Goal: Task Accomplishment & Management: Manage account settings

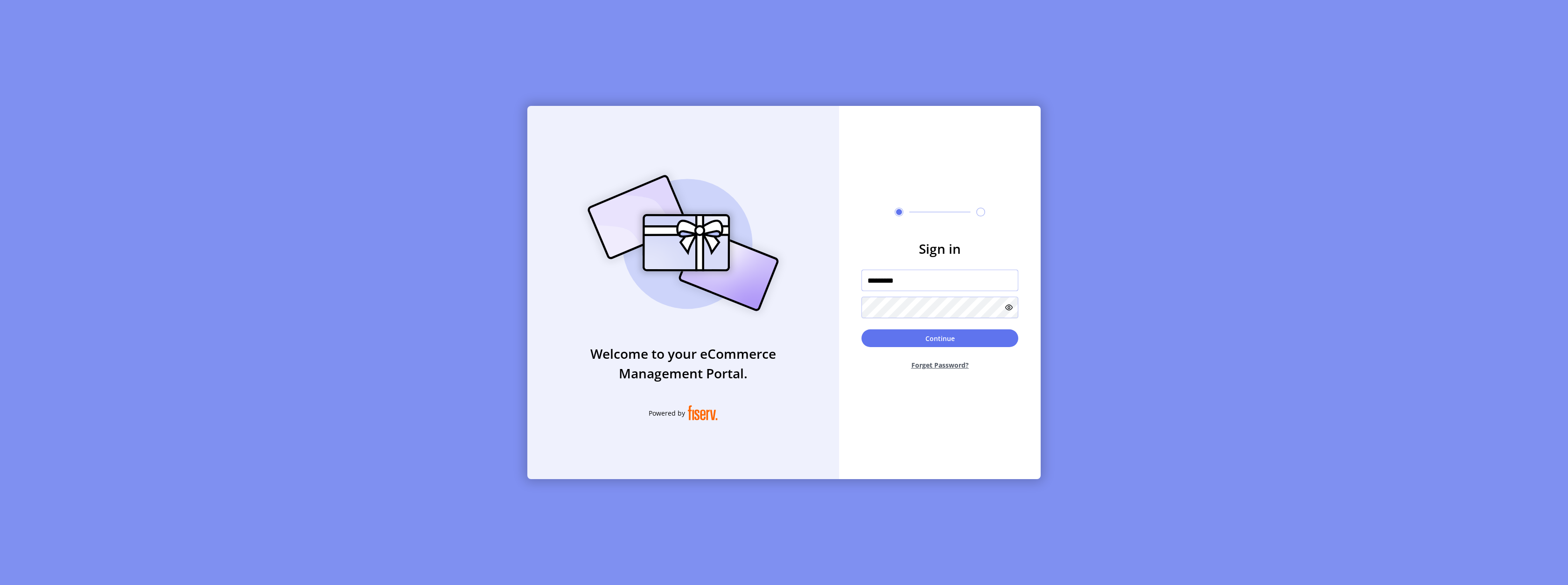
click at [909, 282] on input "*********" at bounding box center [940, 280] width 157 height 21
type input "**********"
click at [932, 330] on button "Continue" at bounding box center [940, 339] width 157 height 18
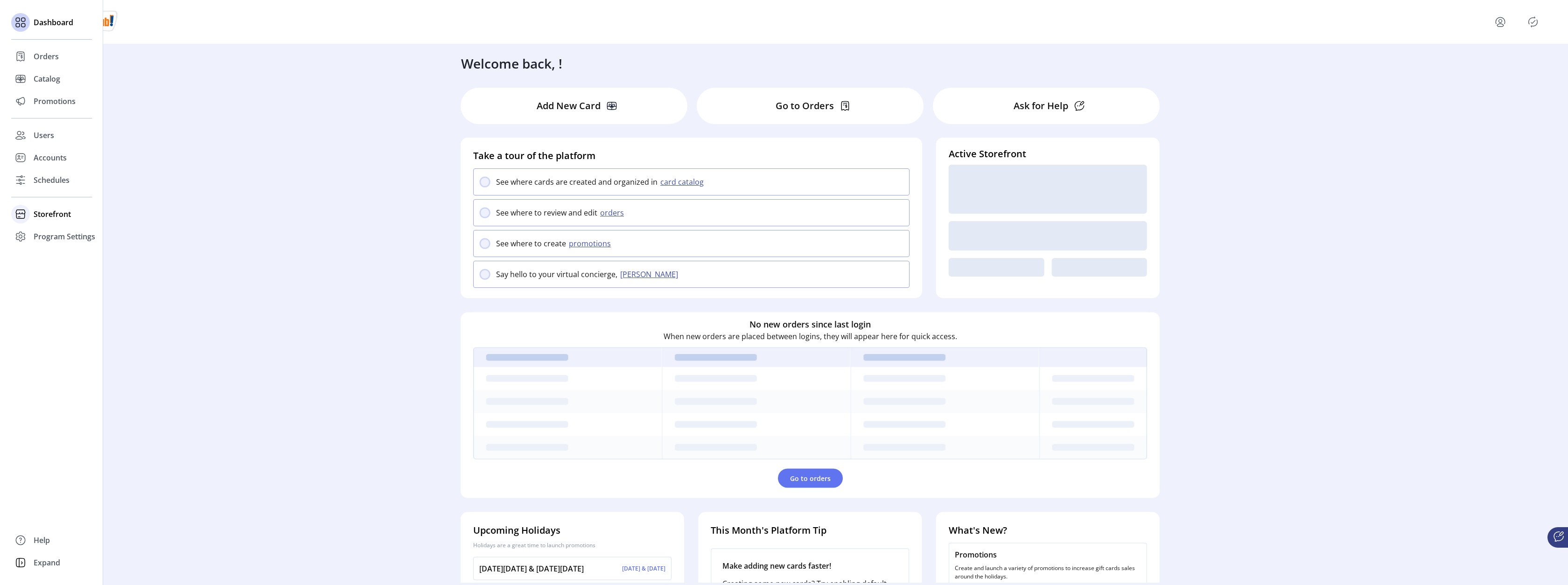
click at [40, 212] on span "Storefront" at bounding box center [52, 214] width 37 height 12
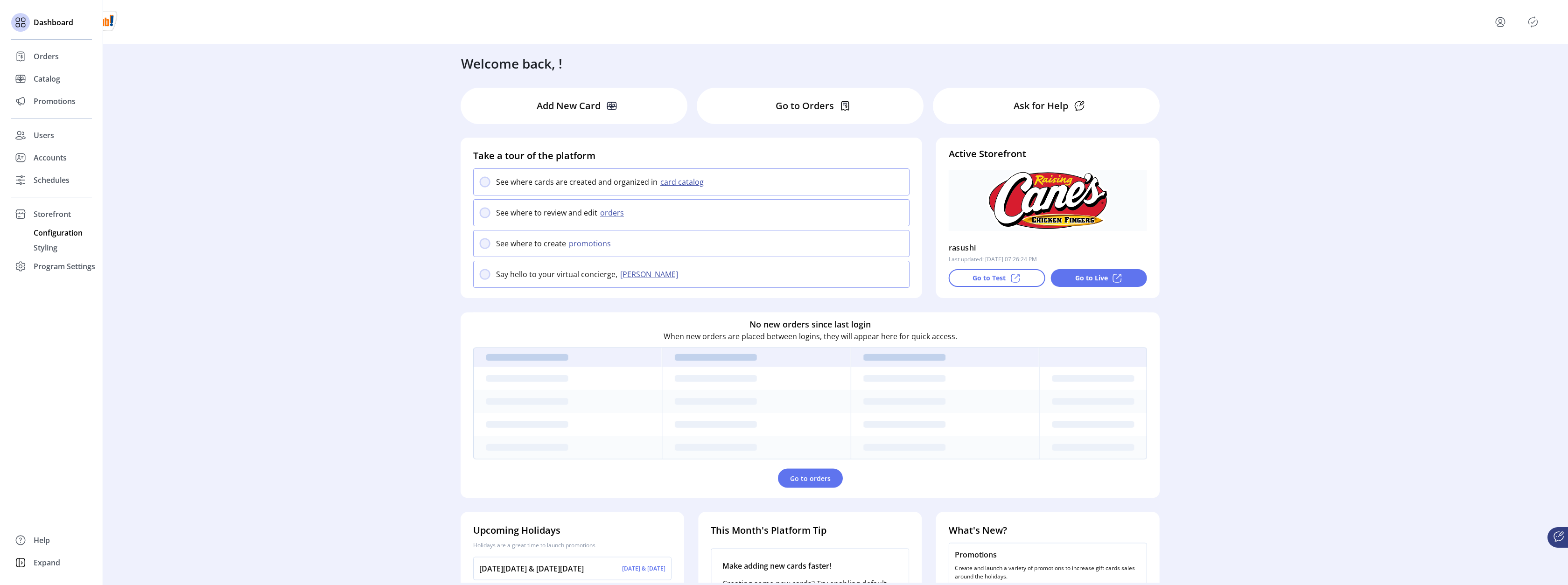
click at [57, 231] on span "Configuration" at bounding box center [58, 233] width 49 height 12
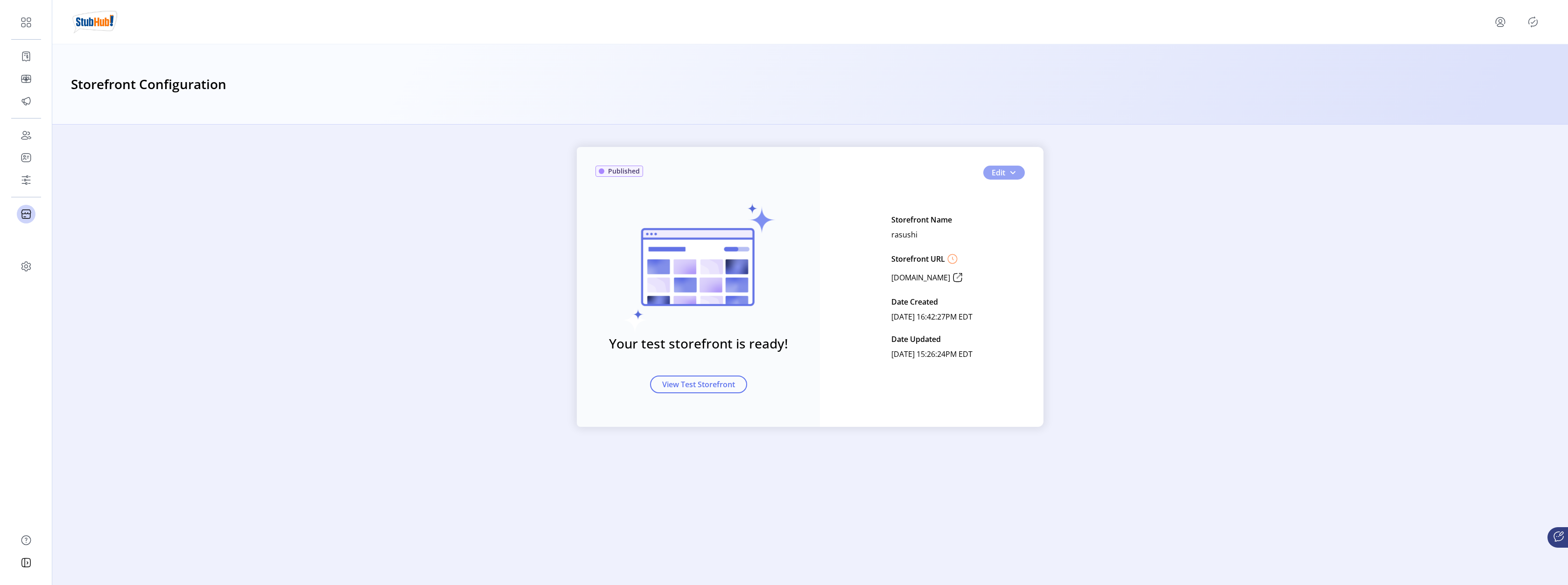
click at [1022, 173] on button "Edit" at bounding box center [1004, 172] width 42 height 14
click at [1011, 205] on span "Card Display Settings" at bounding box center [1034, 205] width 87 height 7
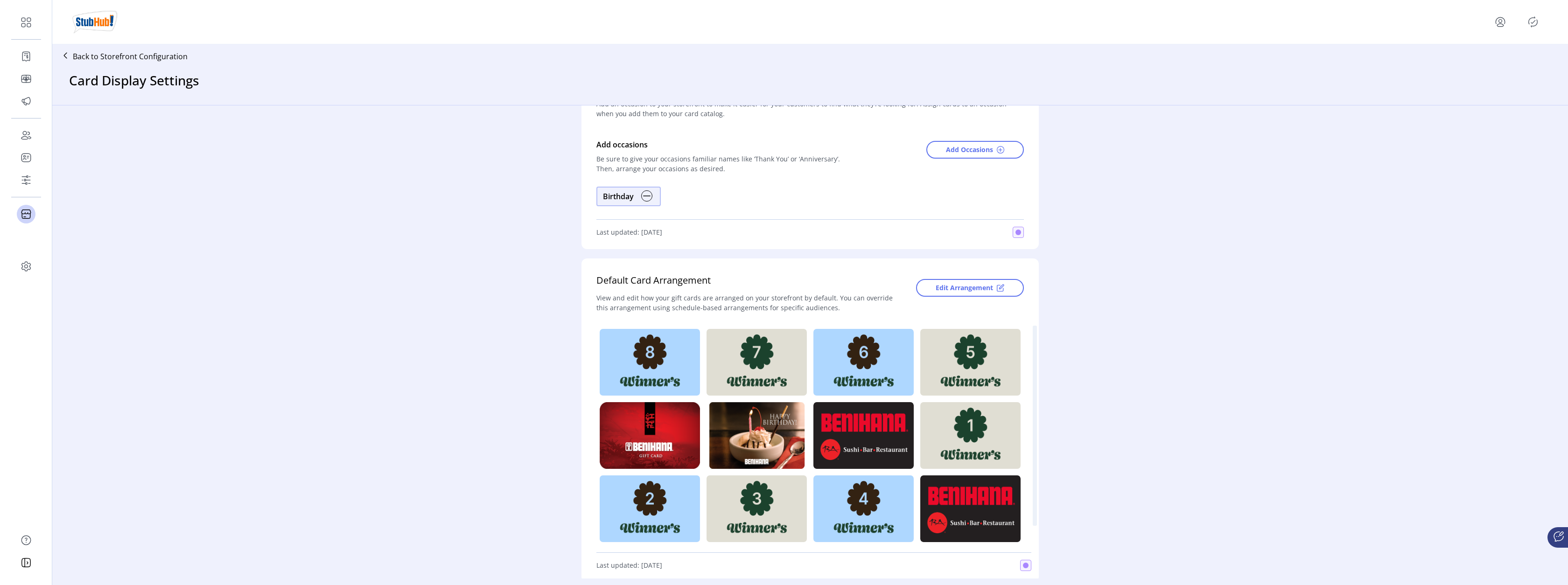
scroll to position [54, 0]
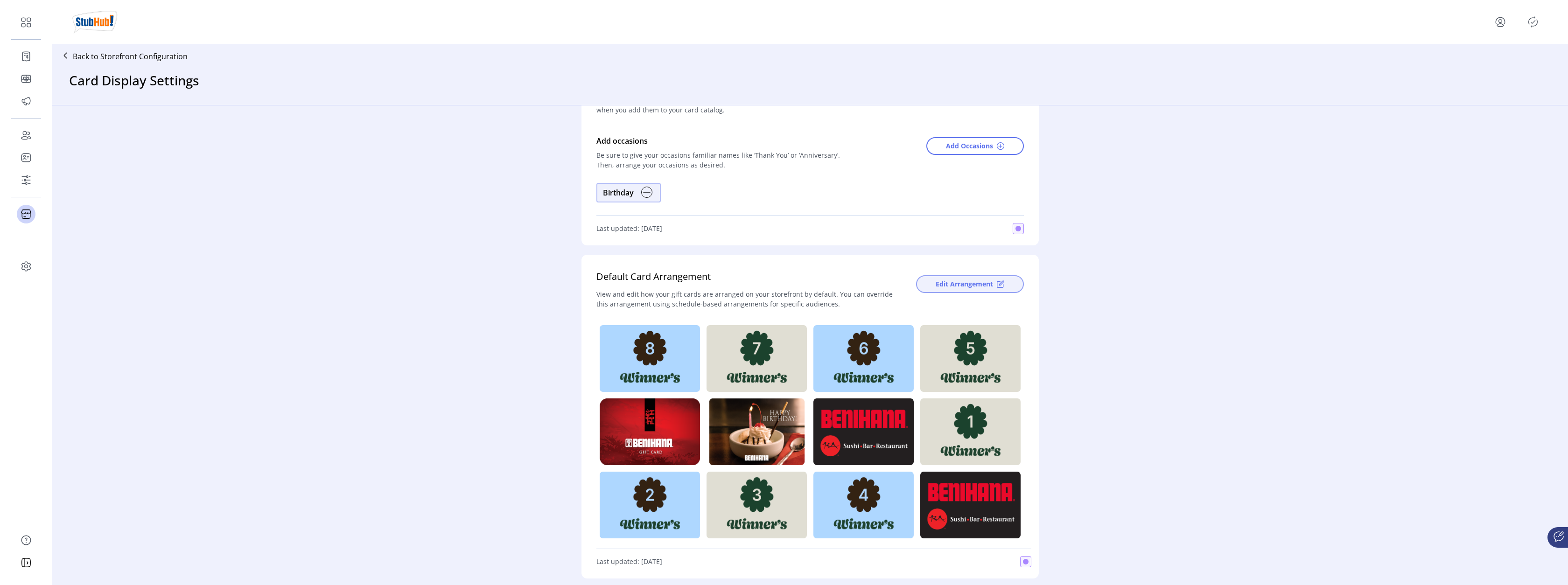
click at [958, 284] on span "Edit Arrangement" at bounding box center [964, 283] width 58 height 10
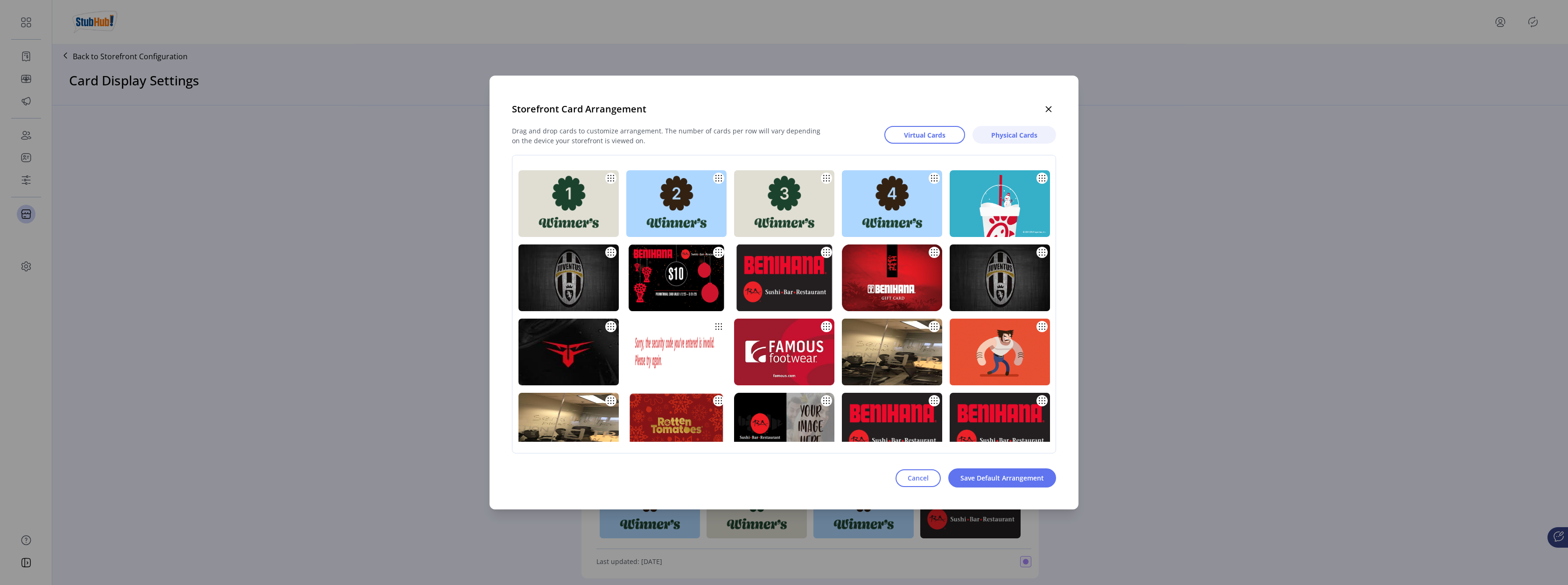
click at [1030, 131] on span "Physical Cards" at bounding box center [1014, 135] width 46 height 10
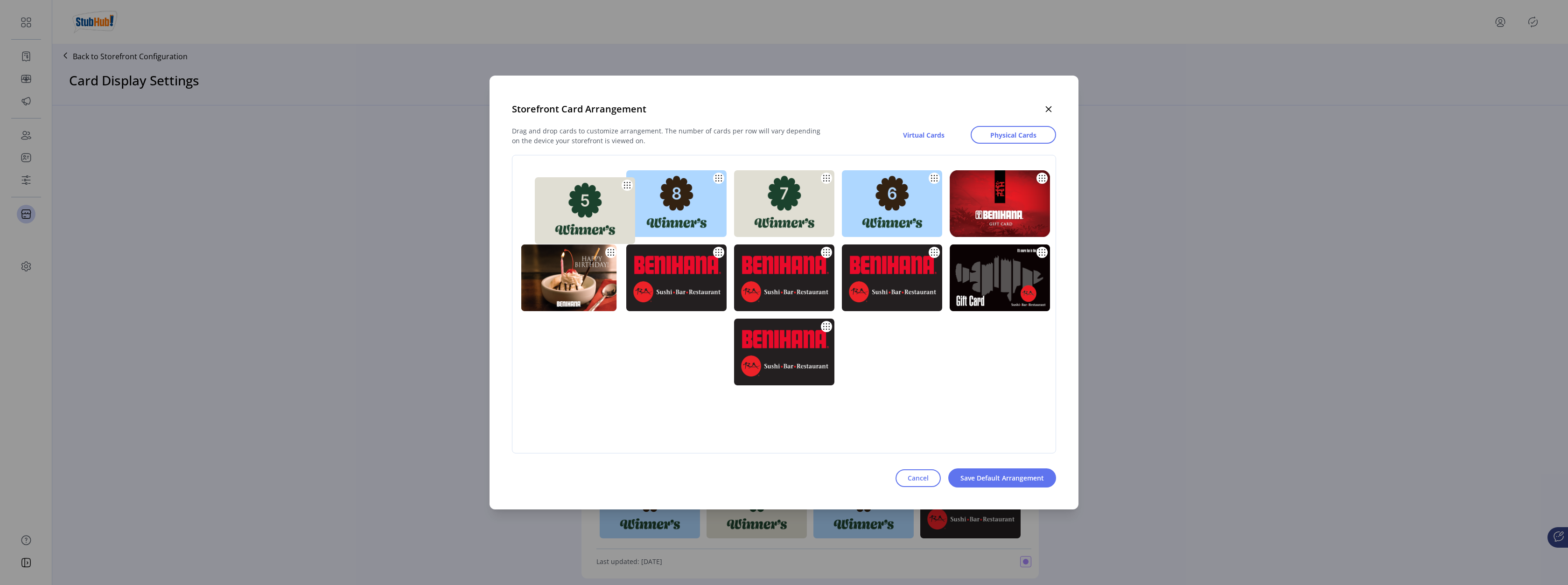
drag, startPoint x: 901, startPoint y: 188, endPoint x: 594, endPoint y: 196, distance: 307.1
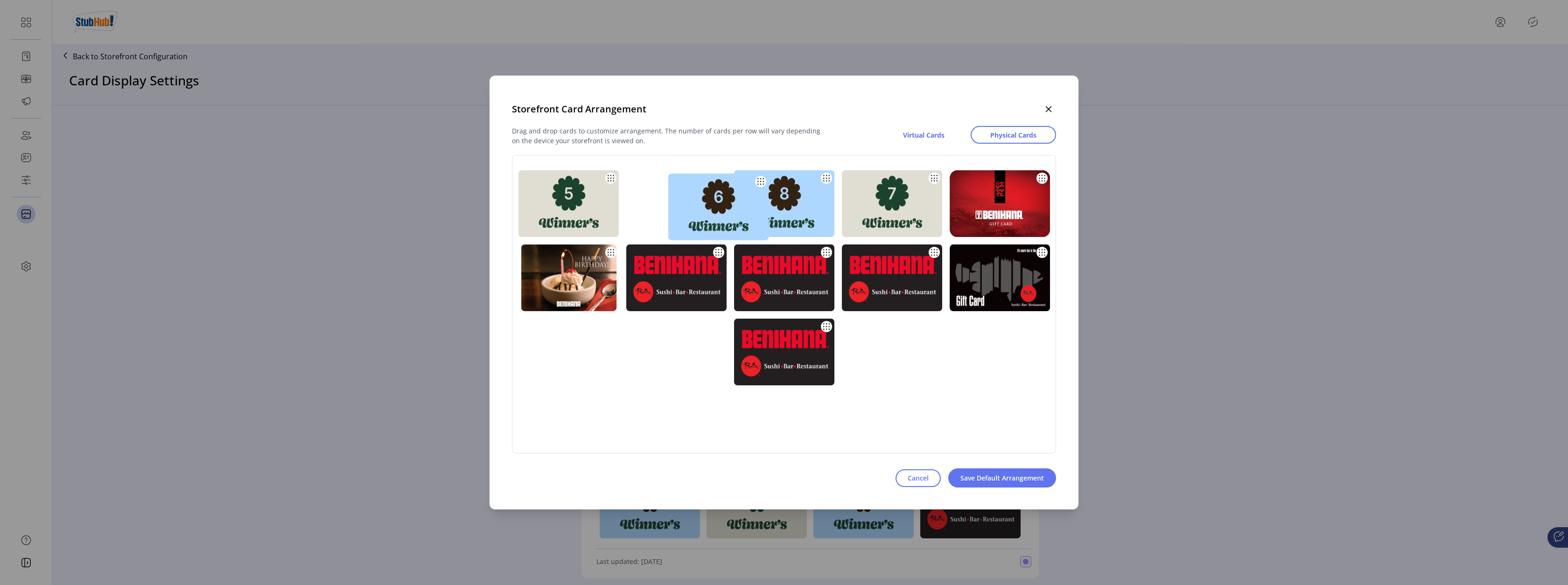
drag, startPoint x: 873, startPoint y: 198, endPoint x: 682, endPoint y: 198, distance: 191.0
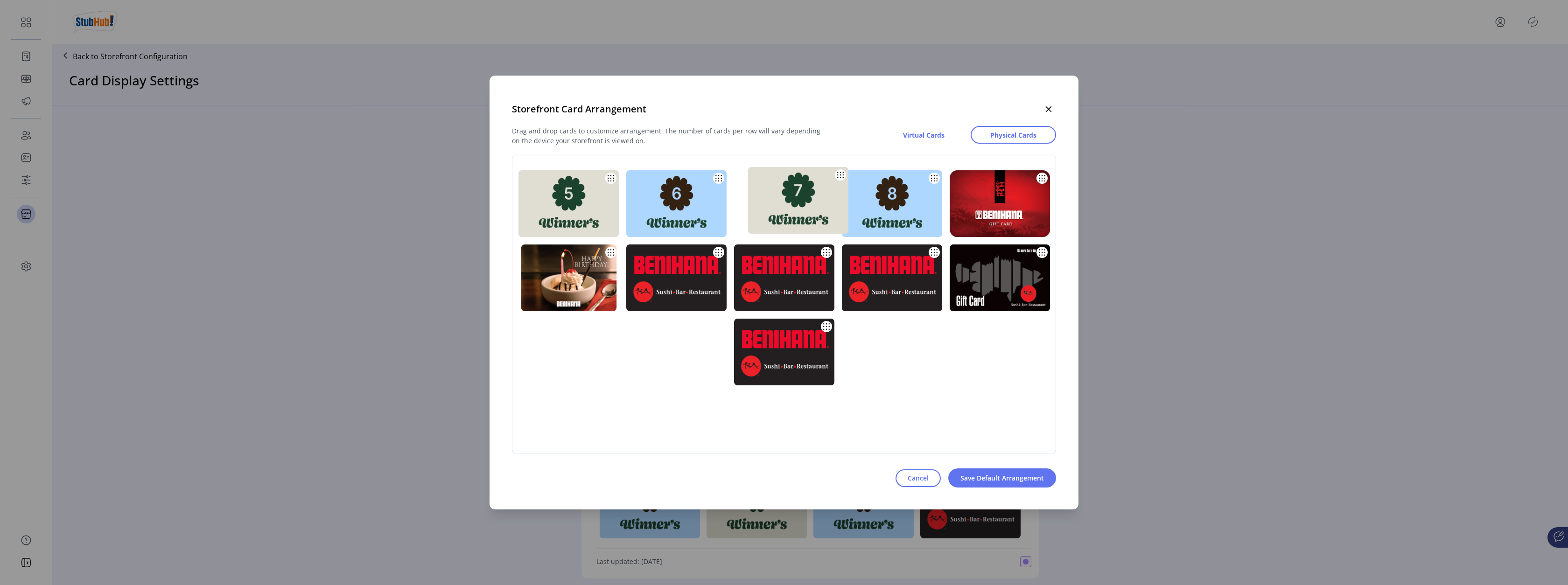
drag, startPoint x: 901, startPoint y: 201, endPoint x: 807, endPoint y: 197, distance: 94.1
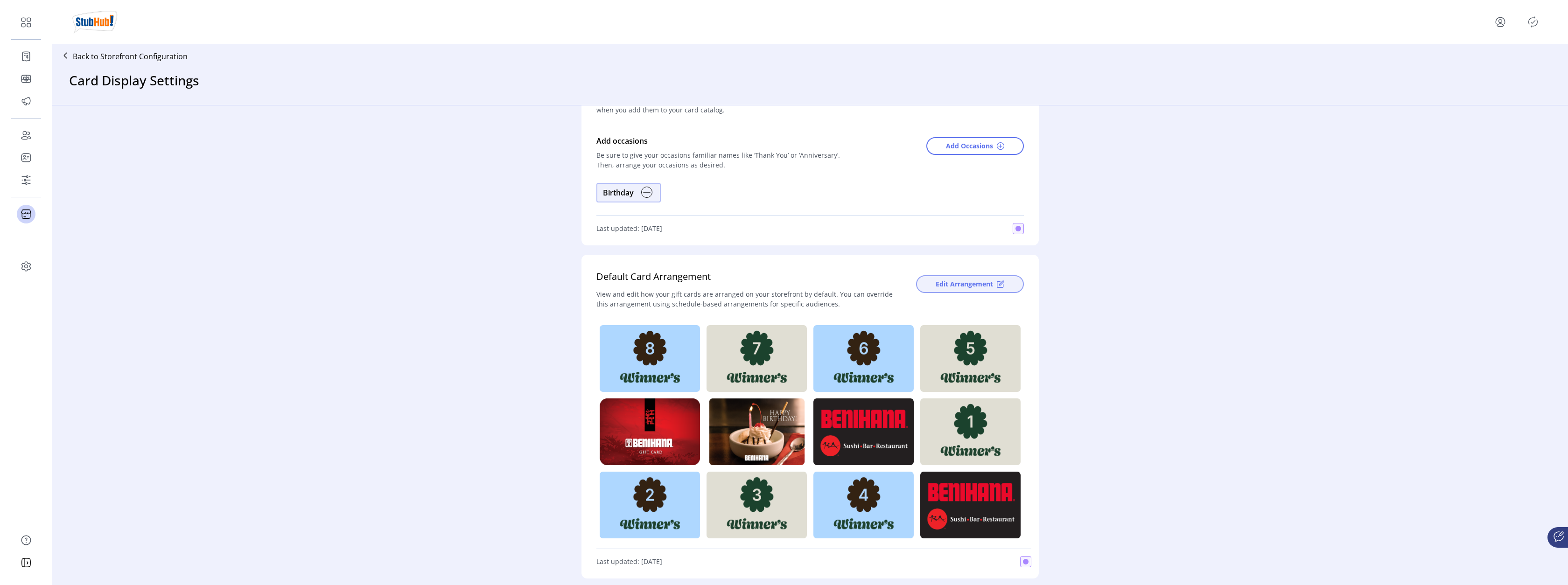
click at [959, 284] on span "Edit Arrangement" at bounding box center [964, 283] width 58 height 10
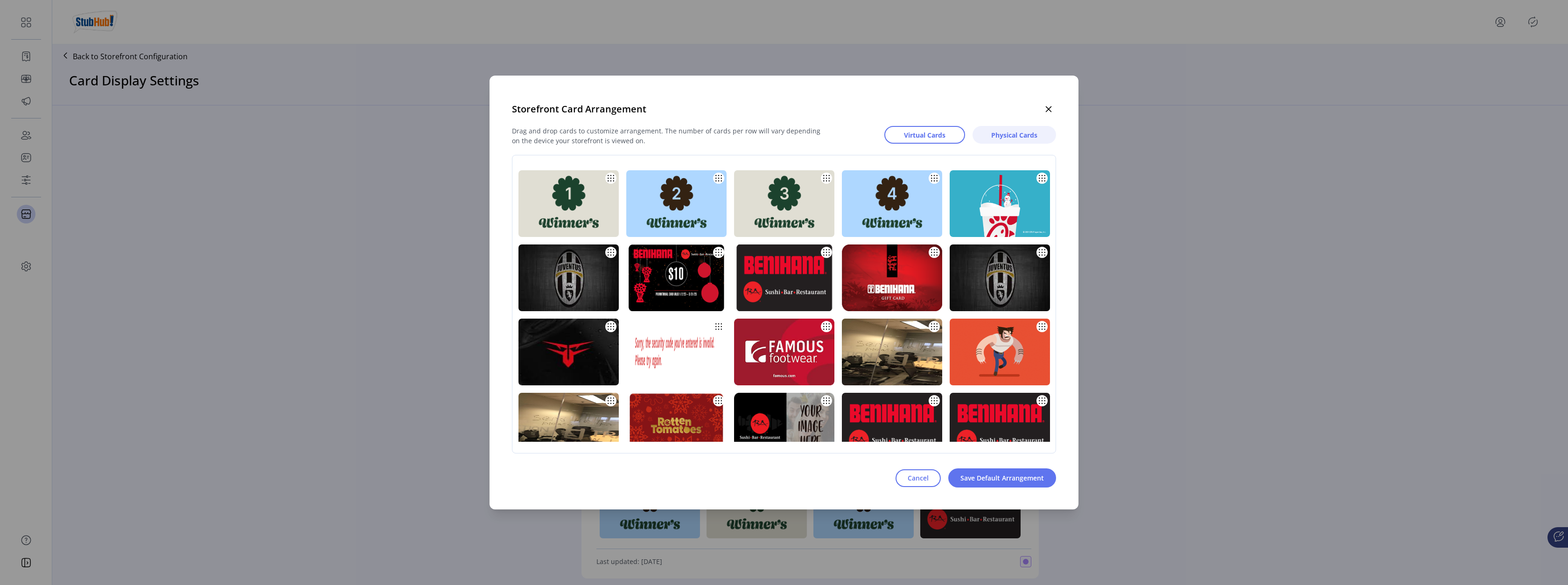
click at [1015, 133] on span "Physical Cards" at bounding box center [1014, 135] width 46 height 10
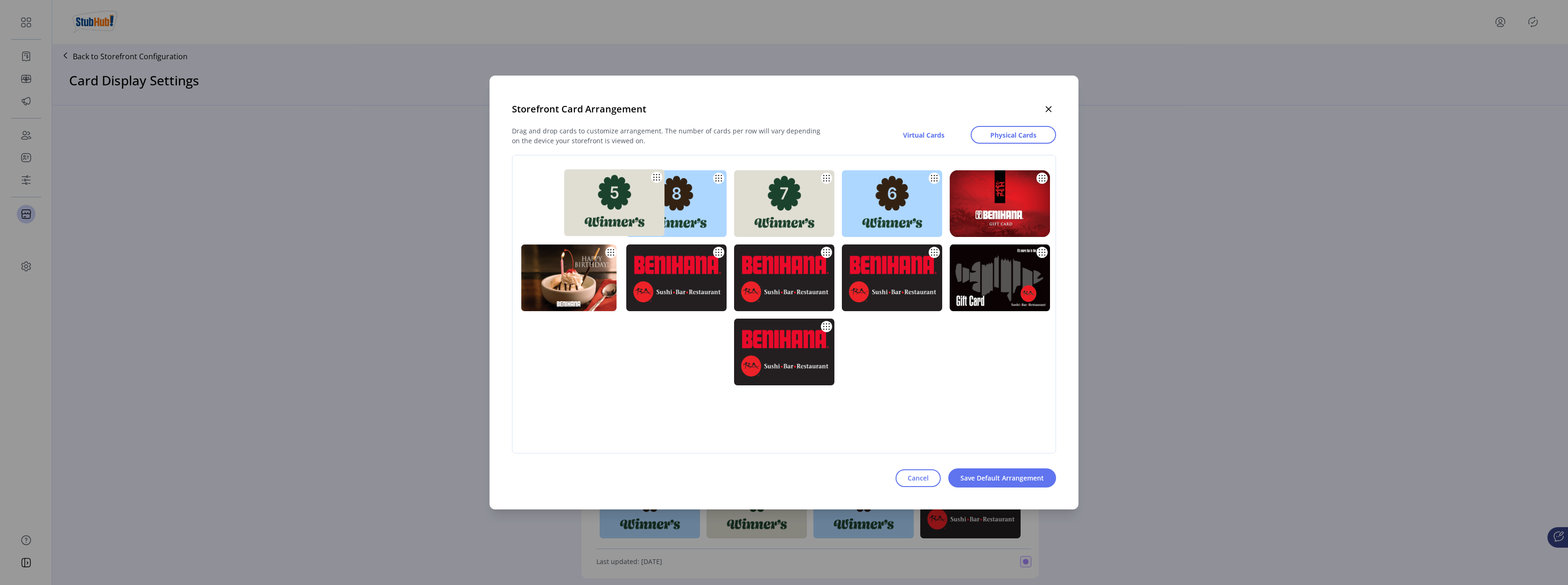
drag, startPoint x: 889, startPoint y: 201, endPoint x: 611, endPoint y: 200, distance: 278.0
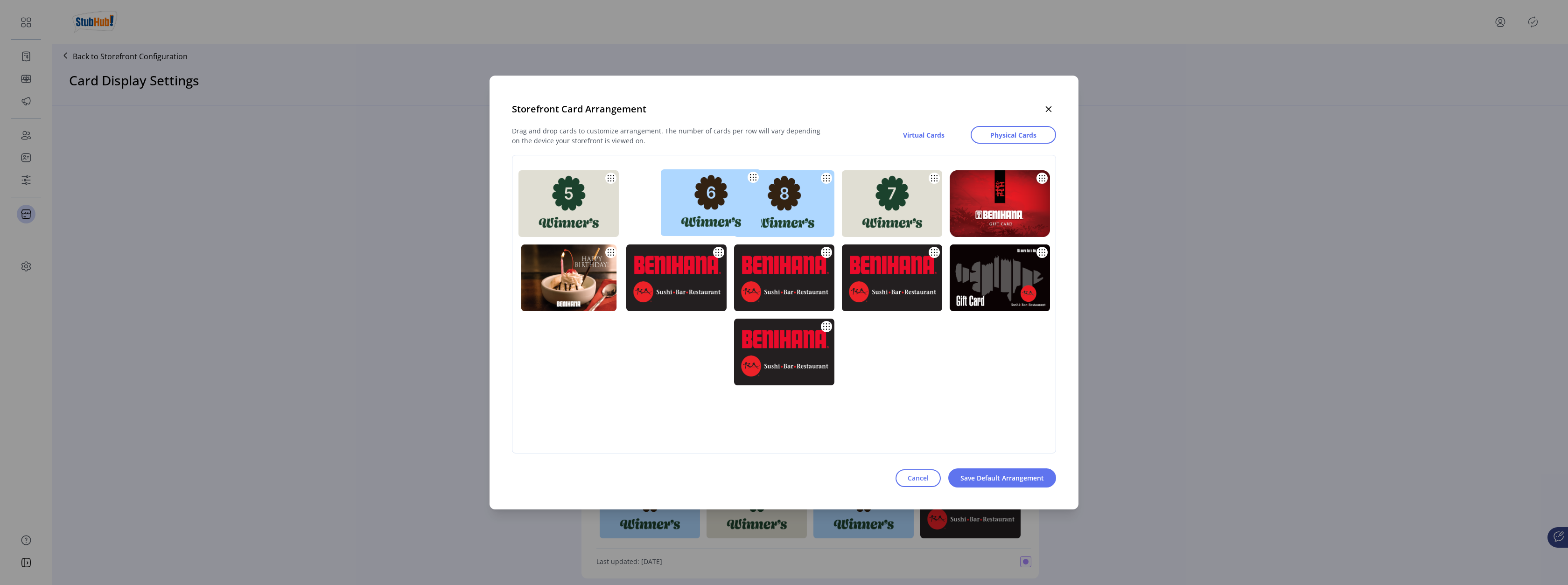
drag, startPoint x: 858, startPoint y: 200, endPoint x: 698, endPoint y: 199, distance: 160.0
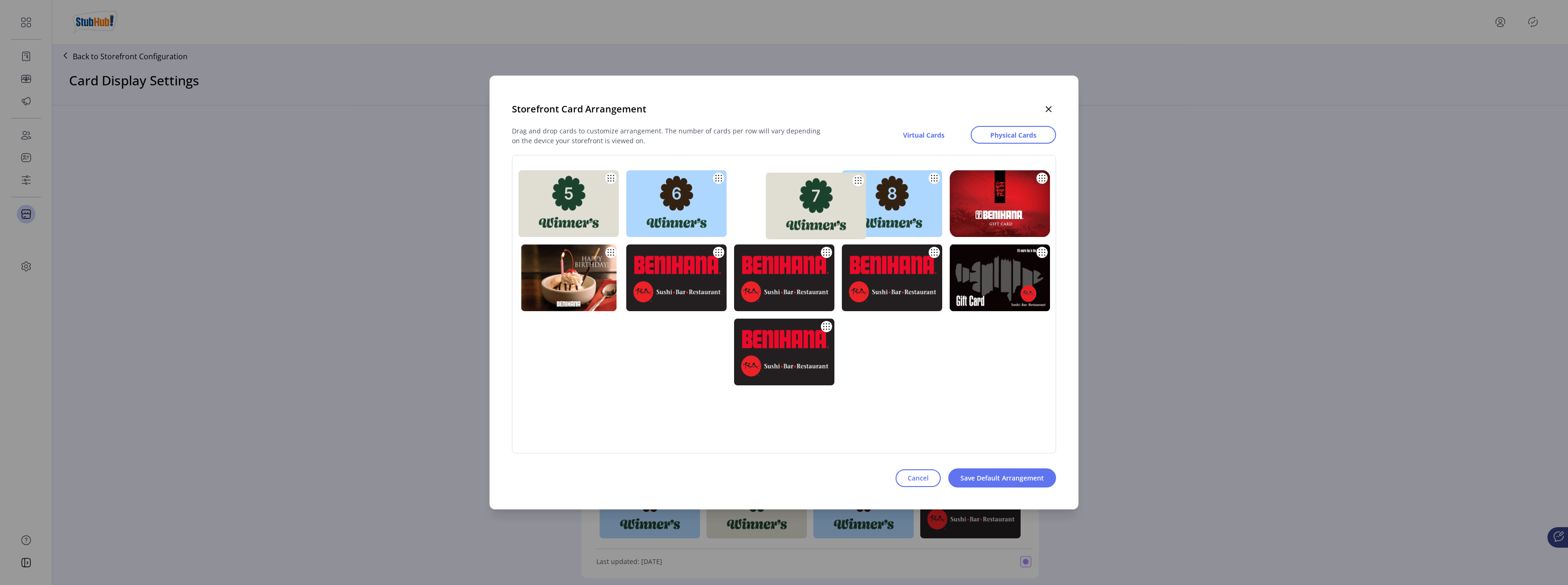
drag, startPoint x: 878, startPoint y: 199, endPoint x: 800, endPoint y: 201, distance: 78.0
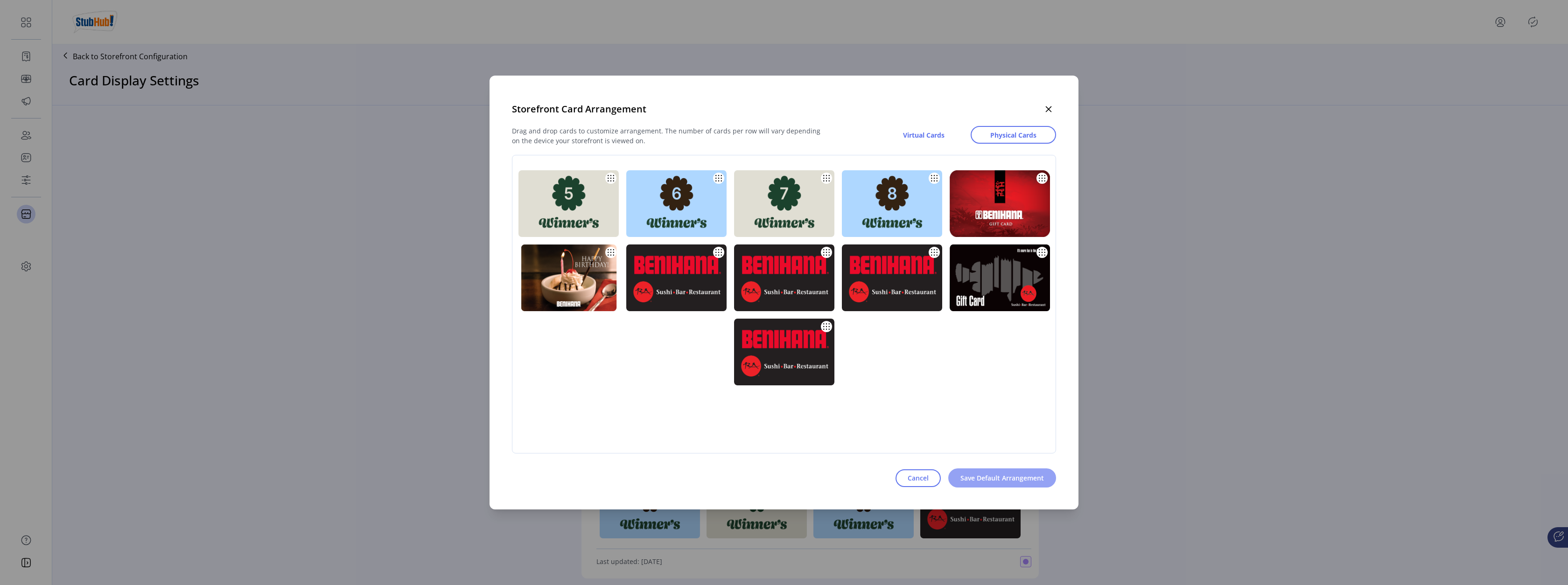
click at [1001, 481] on span "Save Default Arrangement" at bounding box center [1002, 477] width 84 height 10
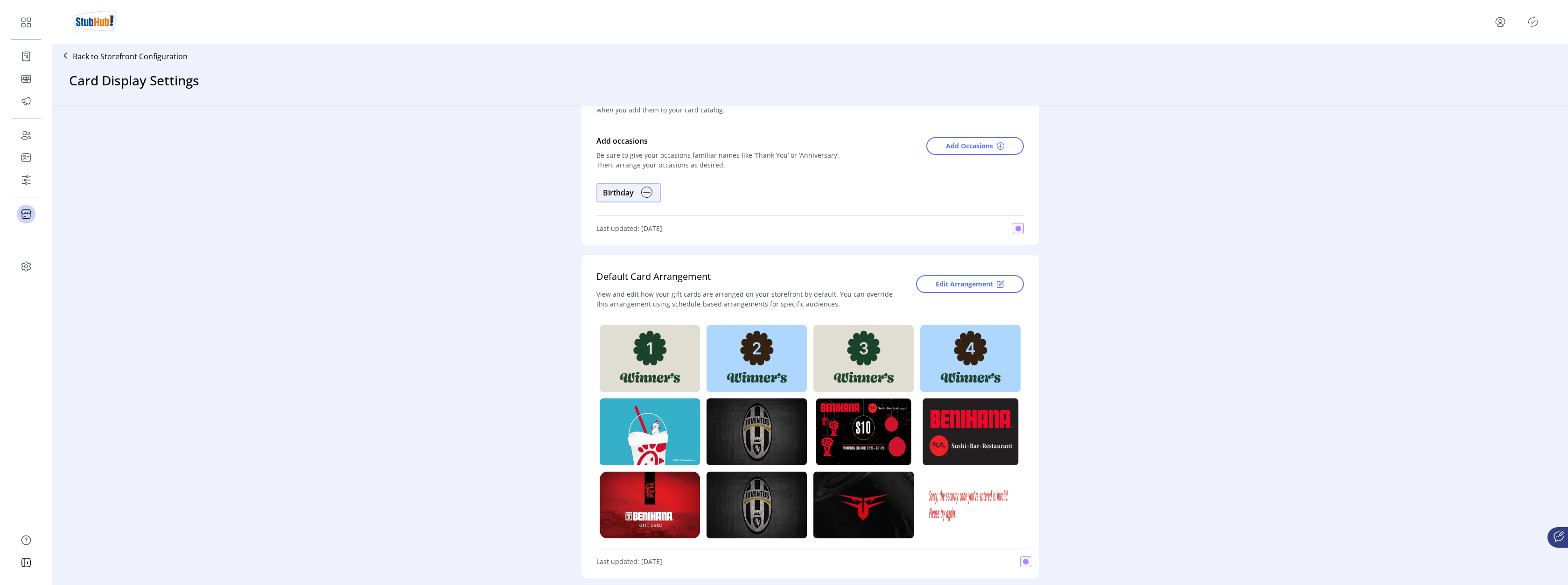
click at [1540, 21] on div at bounding box center [1521, 22] width 57 height 15
click at [1534, 19] on icon "Publisher Panel" at bounding box center [1533, 22] width 15 height 15
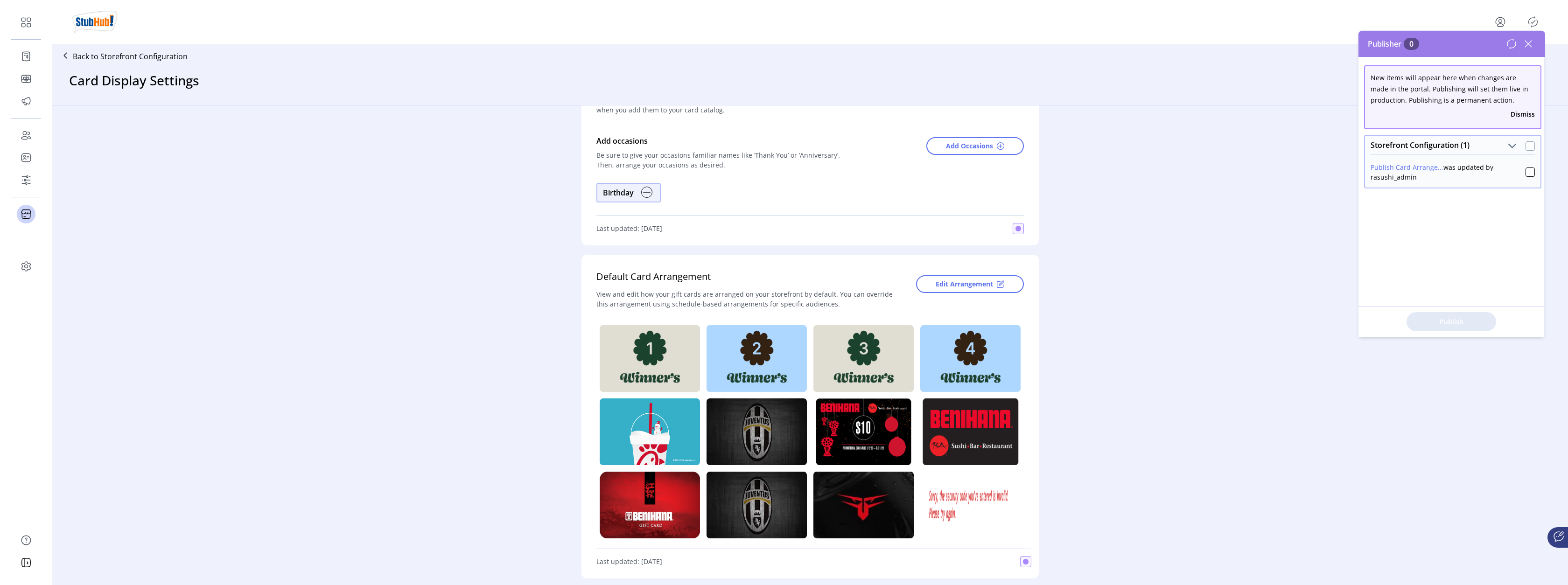
click at [1528, 144] on div at bounding box center [1529, 145] width 9 height 9
click at [1437, 320] on span "Publish 1 Items" at bounding box center [1450, 321] width 65 height 10
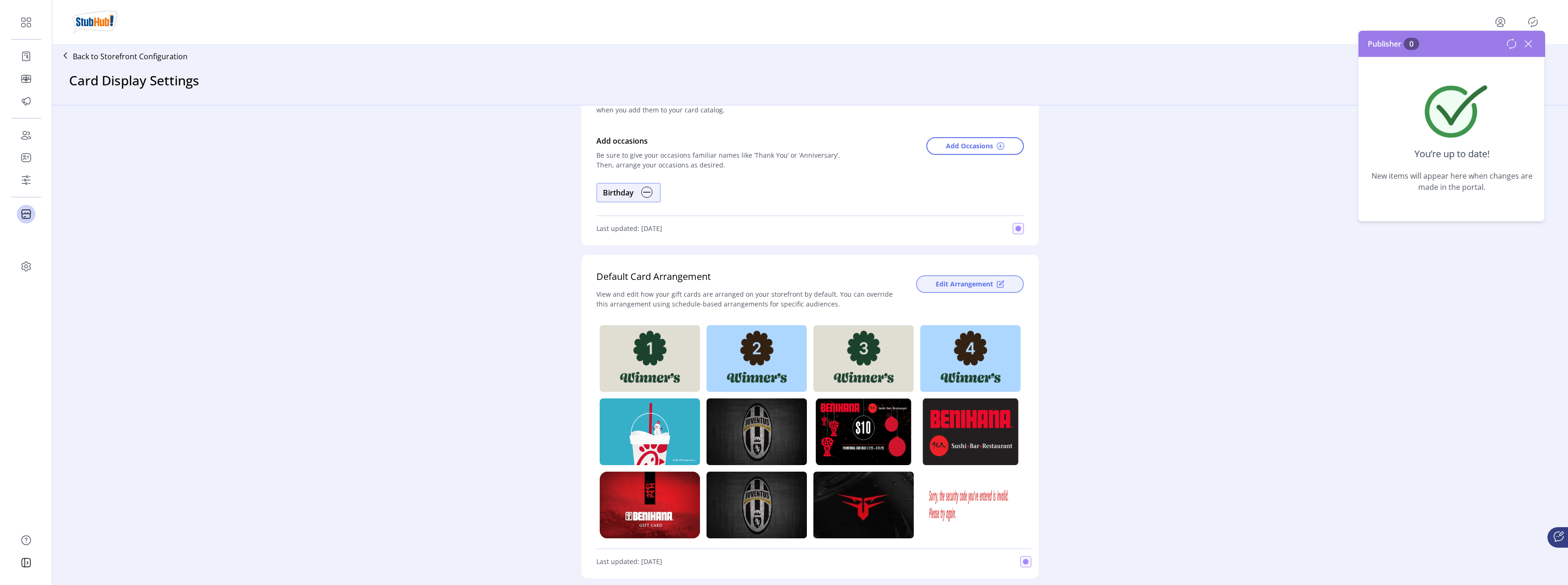
click at [969, 287] on span "Edit Arrangement" at bounding box center [964, 283] width 58 height 10
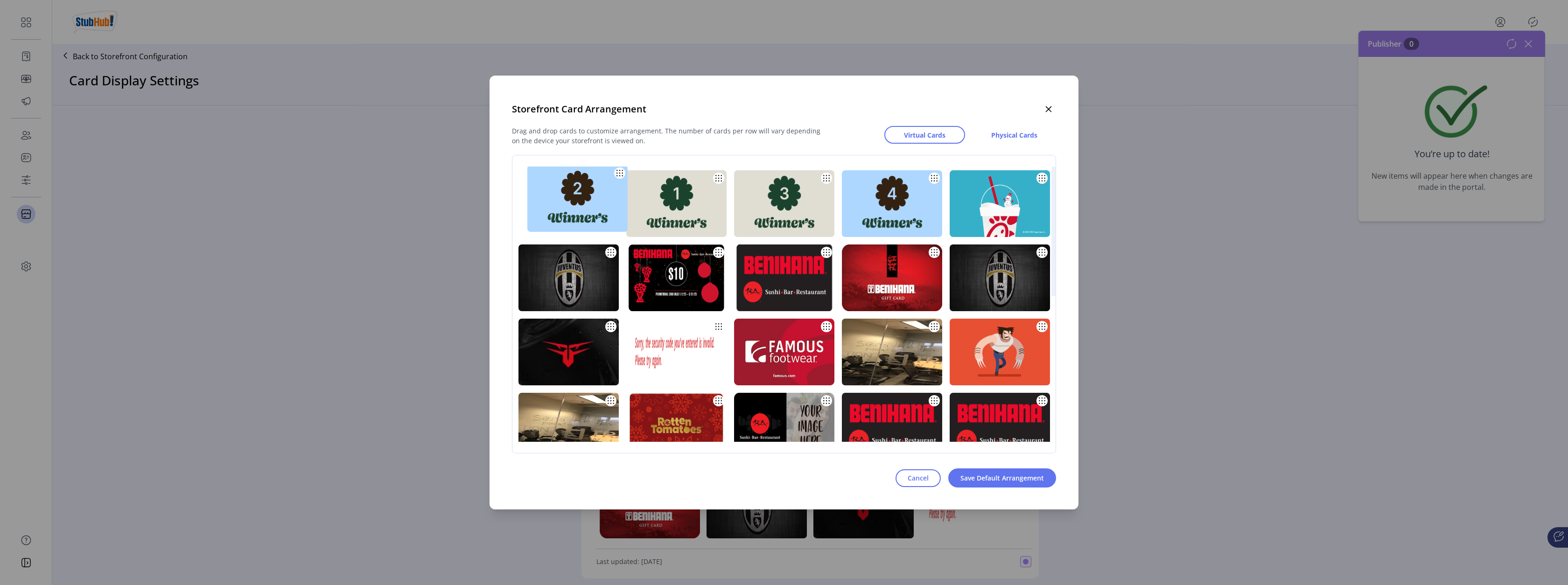
drag, startPoint x: 738, startPoint y: 201, endPoint x: 640, endPoint y: 196, distance: 98.1
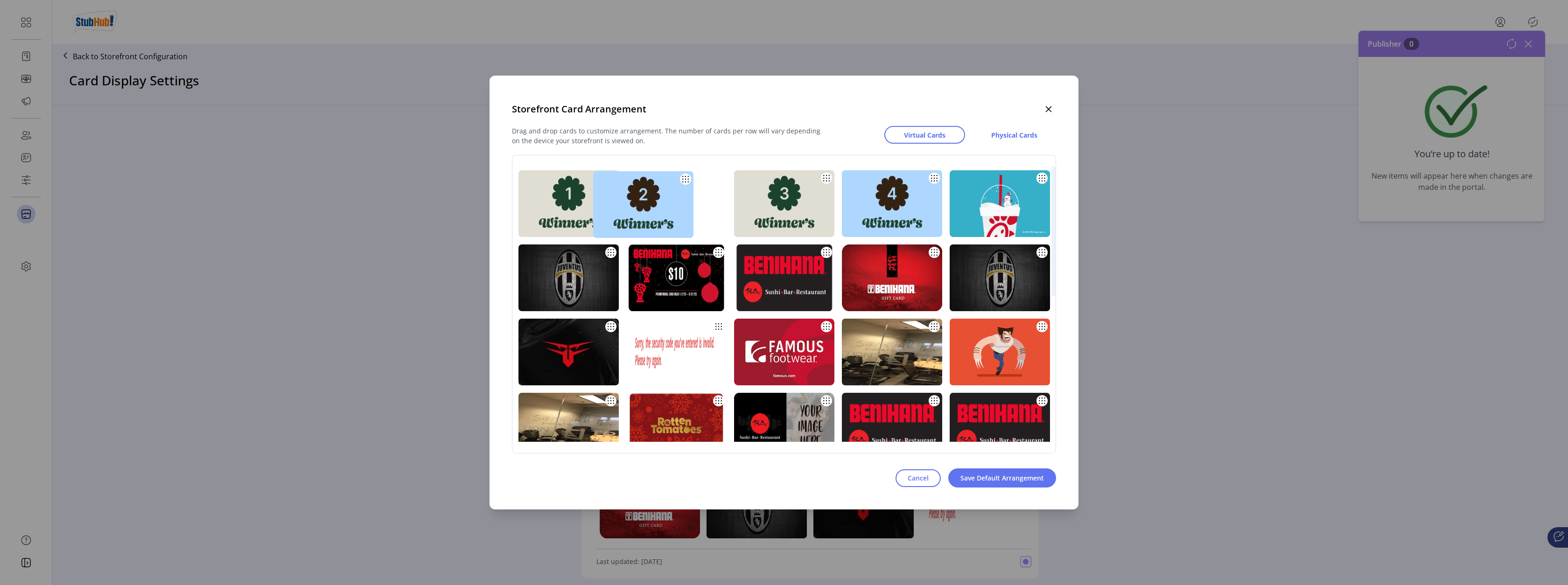
drag, startPoint x: 637, startPoint y: 196, endPoint x: 724, endPoint y: 197, distance: 87.0
click at [693, 197] on img at bounding box center [643, 204] width 100 height 67
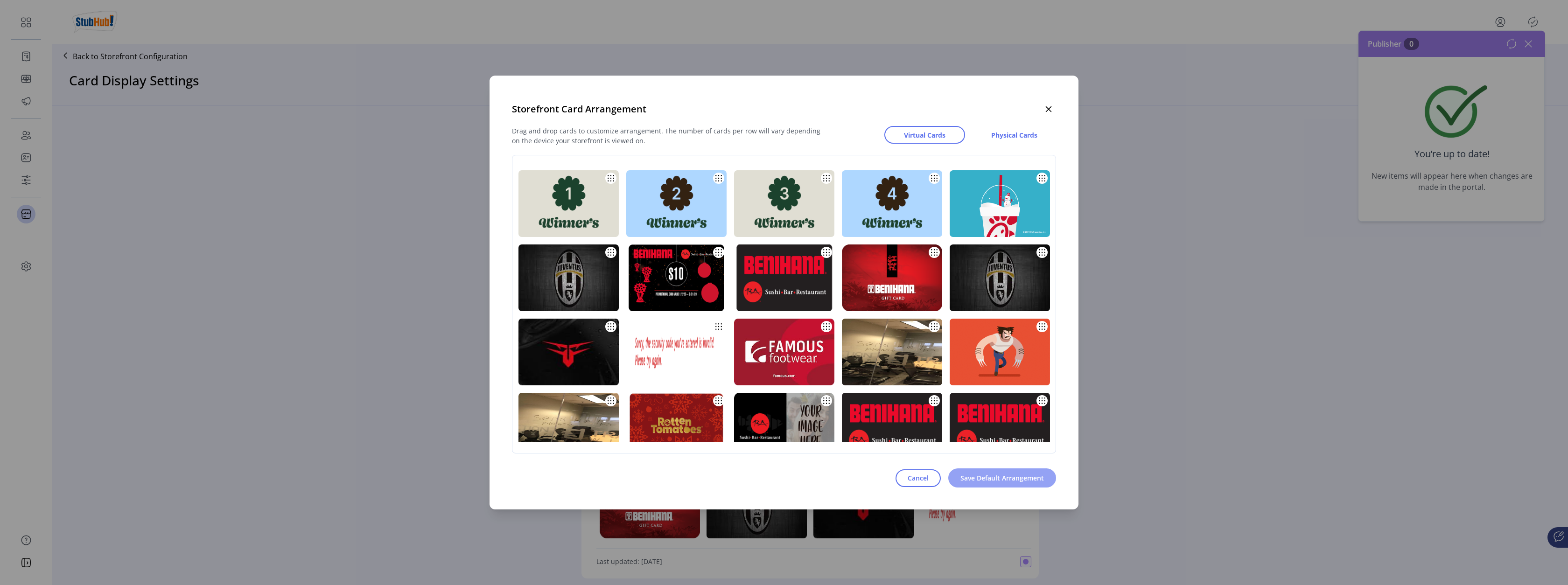
click at [986, 481] on span "Save Default Arrangement" at bounding box center [1002, 477] width 84 height 10
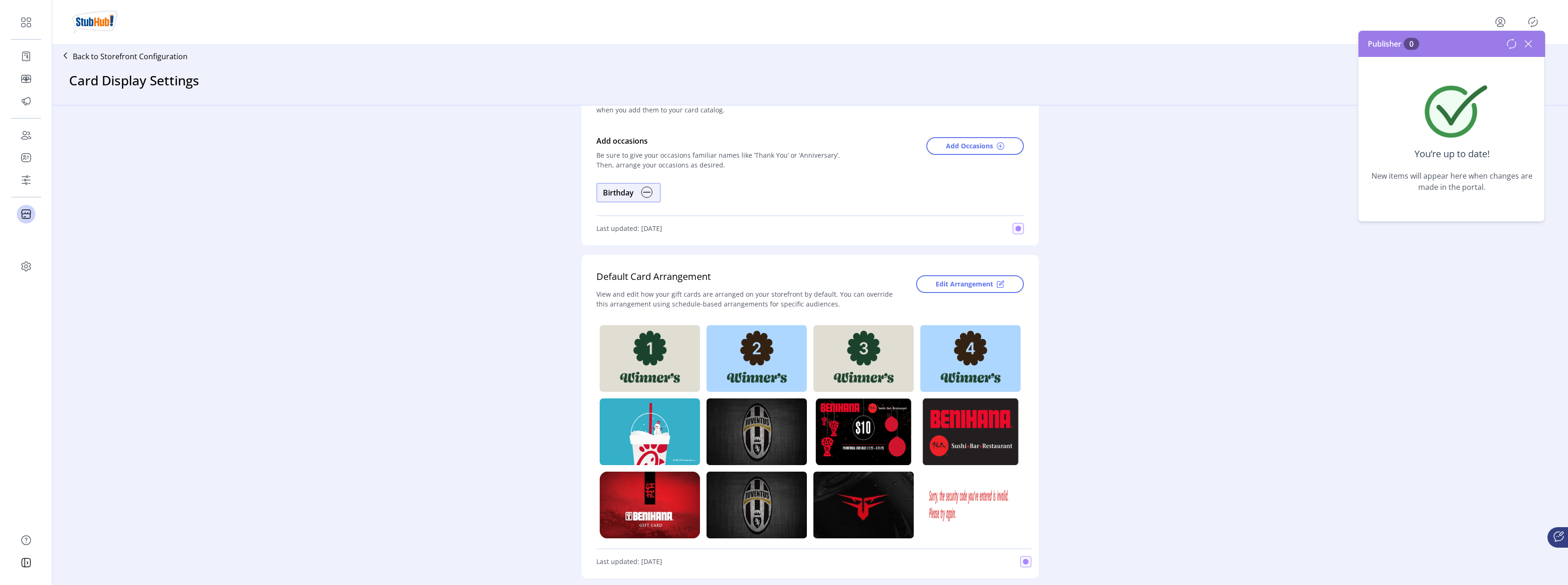
click at [330, 128] on div "Card Occasions Add an occasion to your storefront to make it easier for your cu…" at bounding box center [810, 341] width 1515 height 472
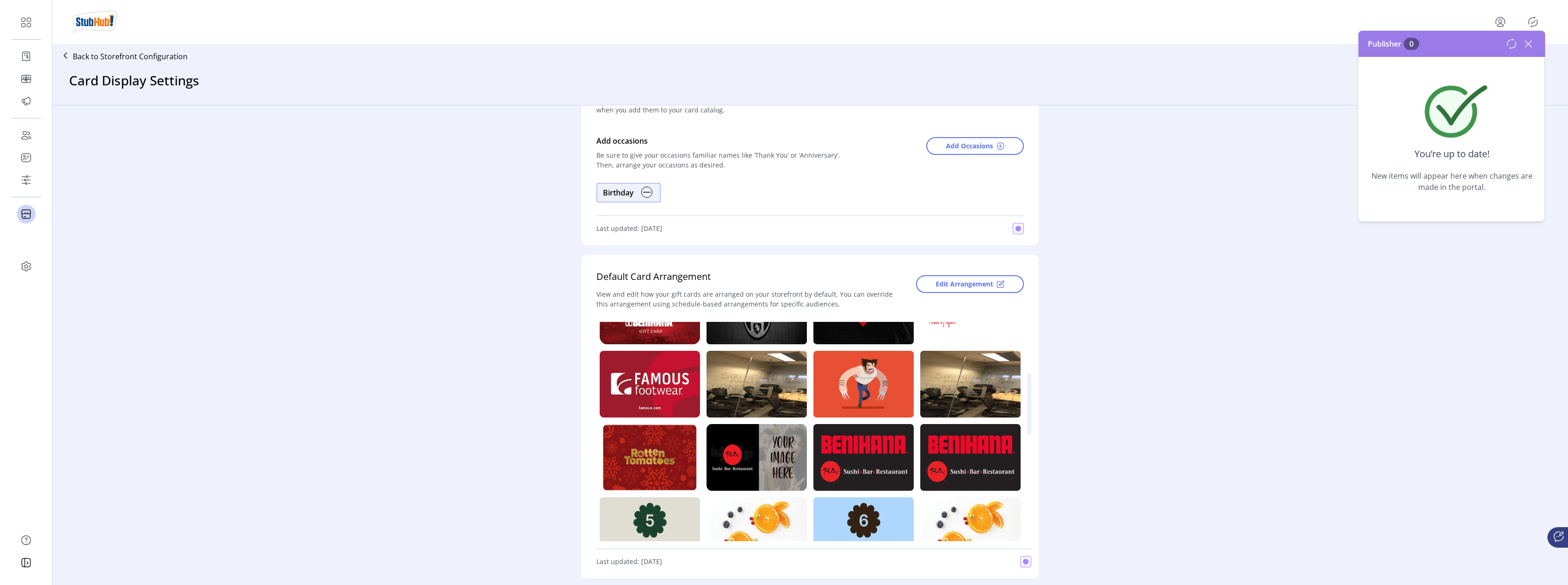
scroll to position [0, 0]
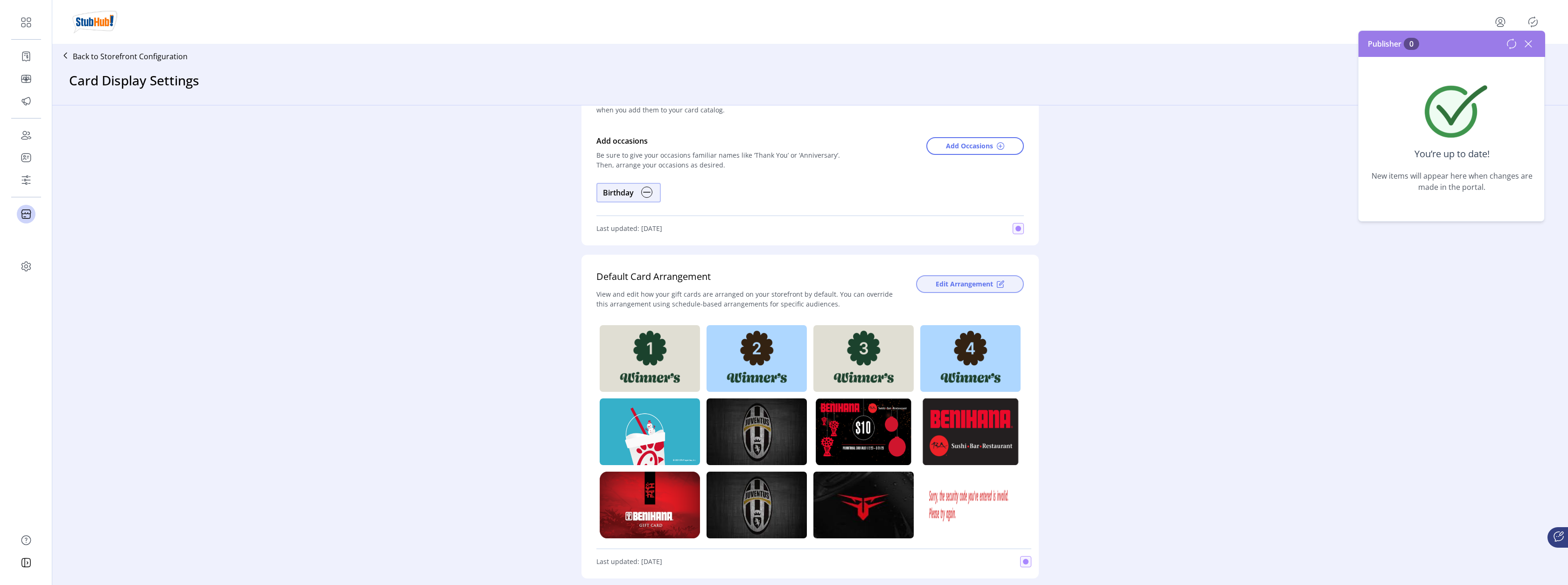
click at [953, 285] on span "Edit Arrangement" at bounding box center [964, 283] width 58 height 10
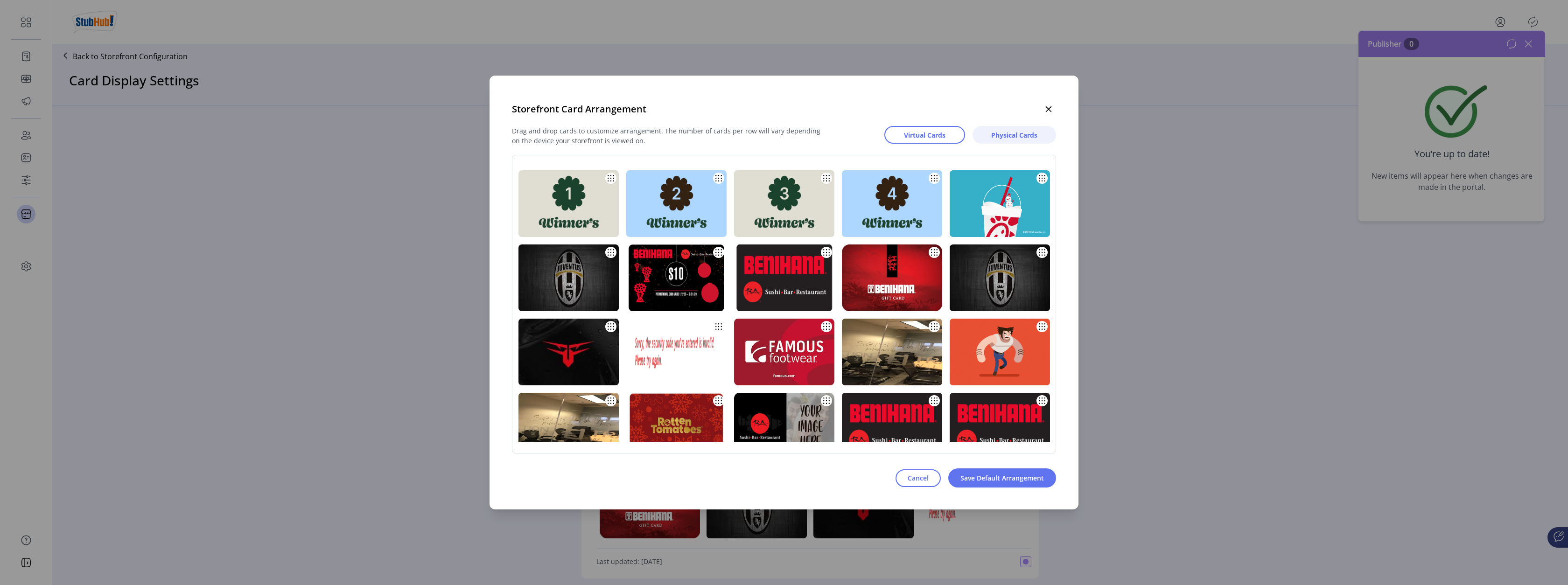
click at [1015, 139] on span "Physical Cards" at bounding box center [1014, 135] width 46 height 10
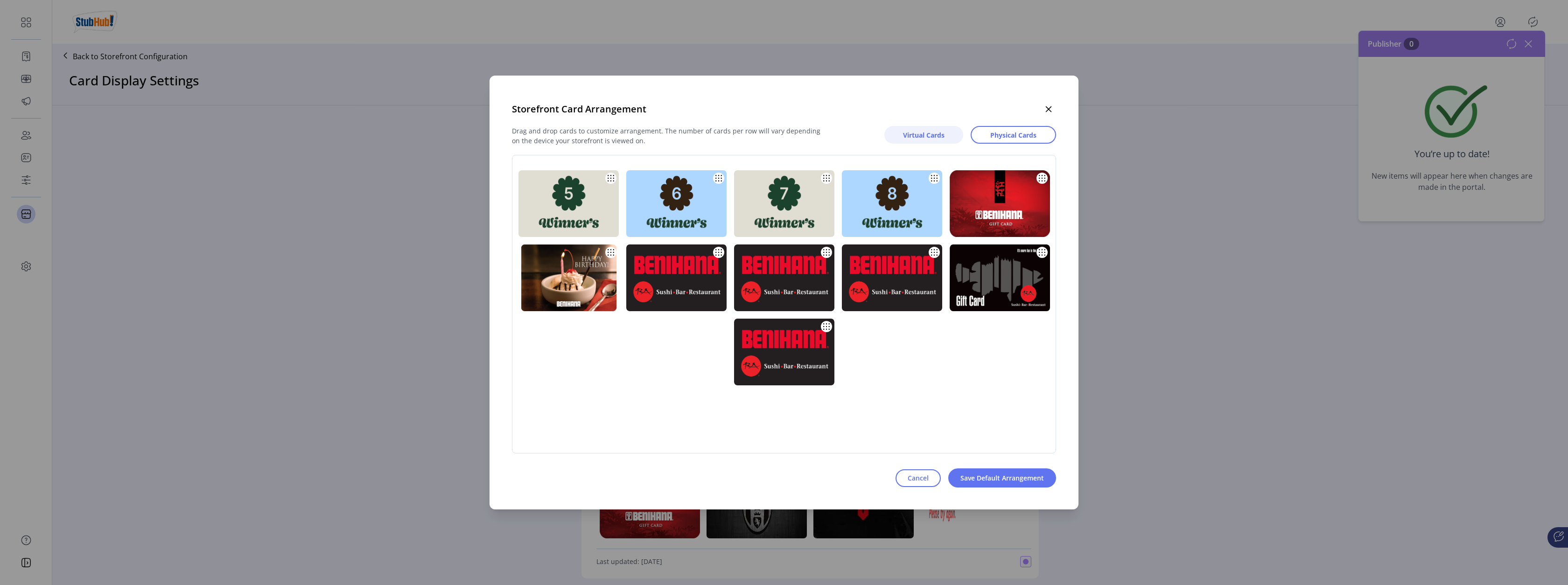
click at [930, 142] on button "Virtual Cards" at bounding box center [923, 135] width 79 height 18
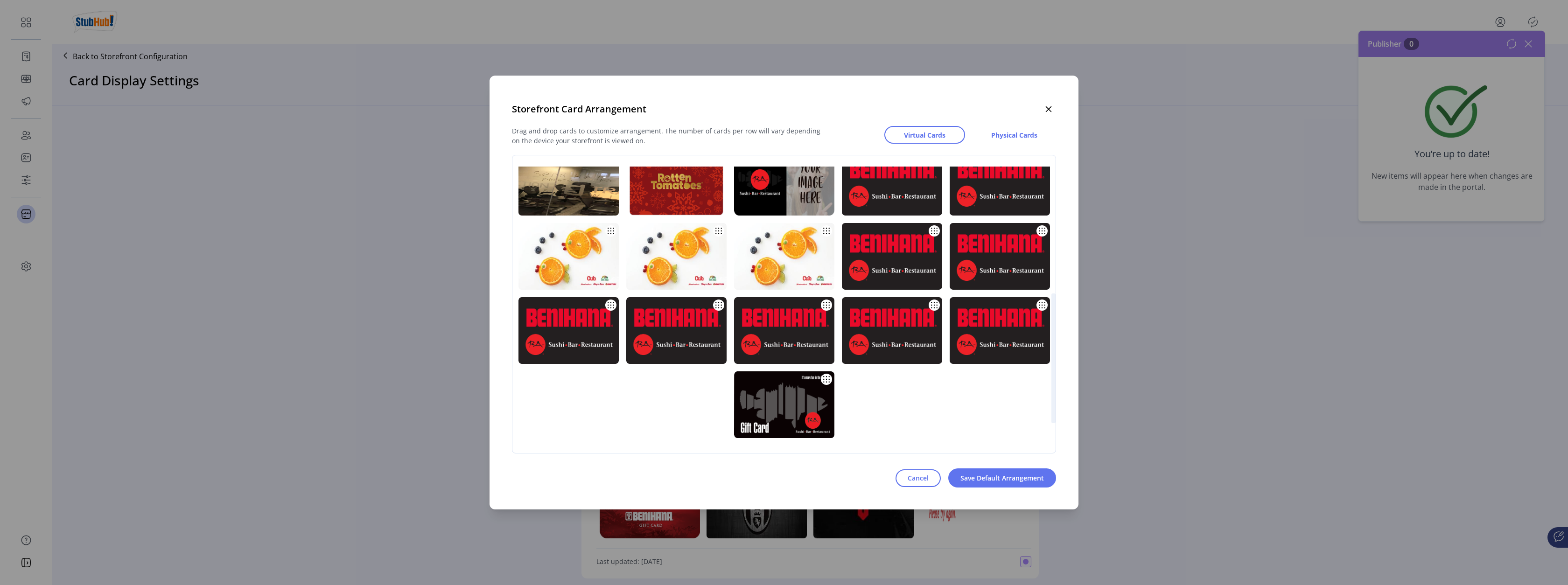
scroll to position [33, 0]
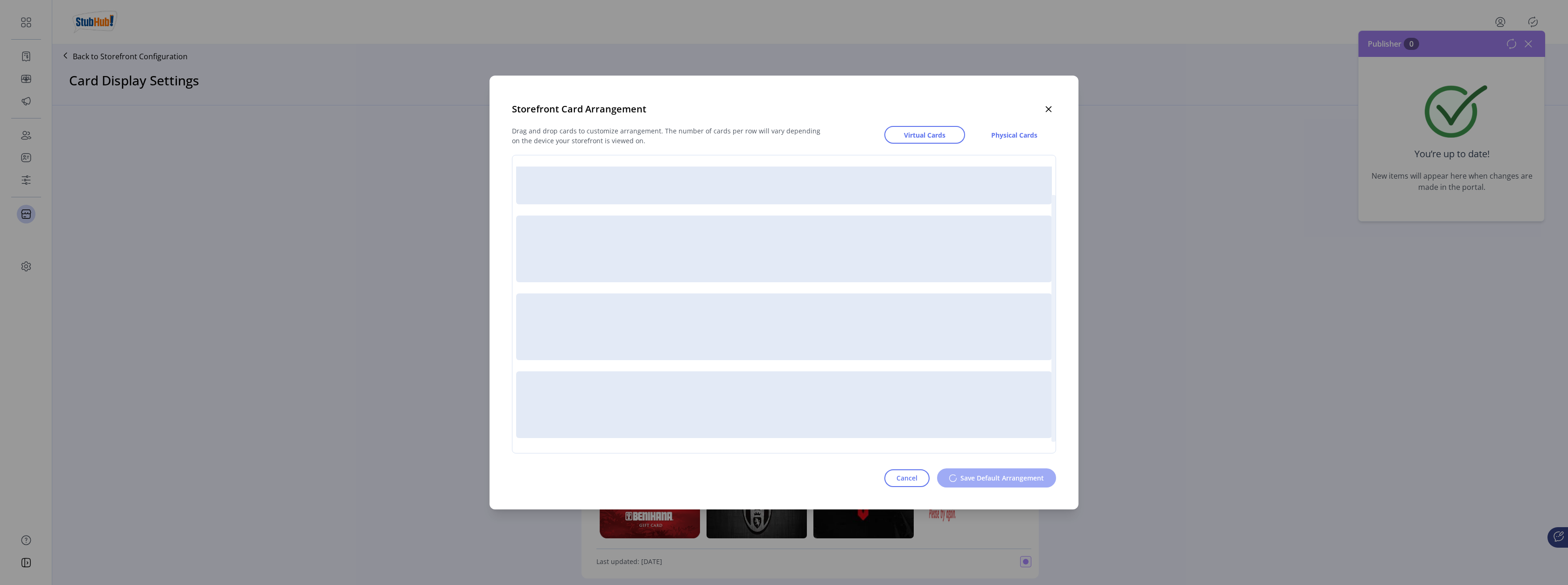
drag, startPoint x: 1053, startPoint y: 205, endPoint x: 1051, endPoint y: 362, distance: 157.0
click at [1053, 365] on div at bounding box center [1053, 318] width 4 height 246
drag, startPoint x: 1053, startPoint y: 222, endPoint x: 1055, endPoint y: 367, distance: 145.0
click at [1055, 367] on div at bounding box center [1053, 318] width 4 height 246
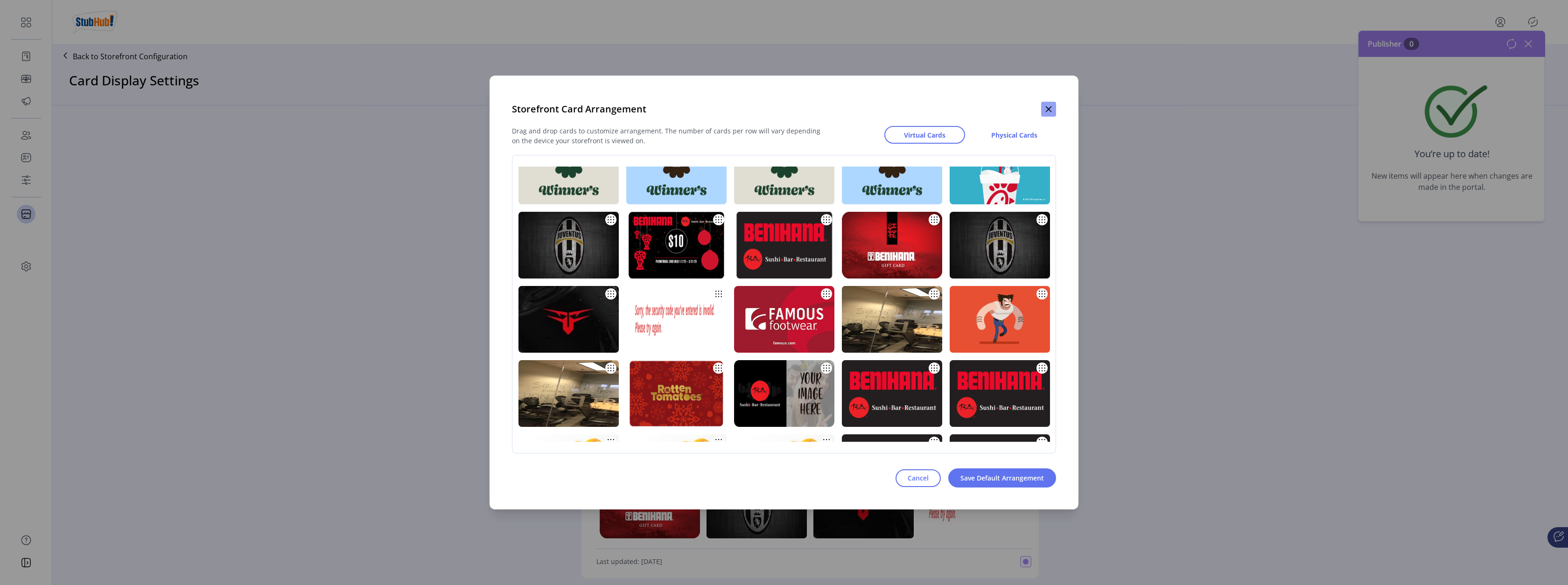
click at [1049, 107] on icon "button" at bounding box center [1048, 108] width 7 height 7
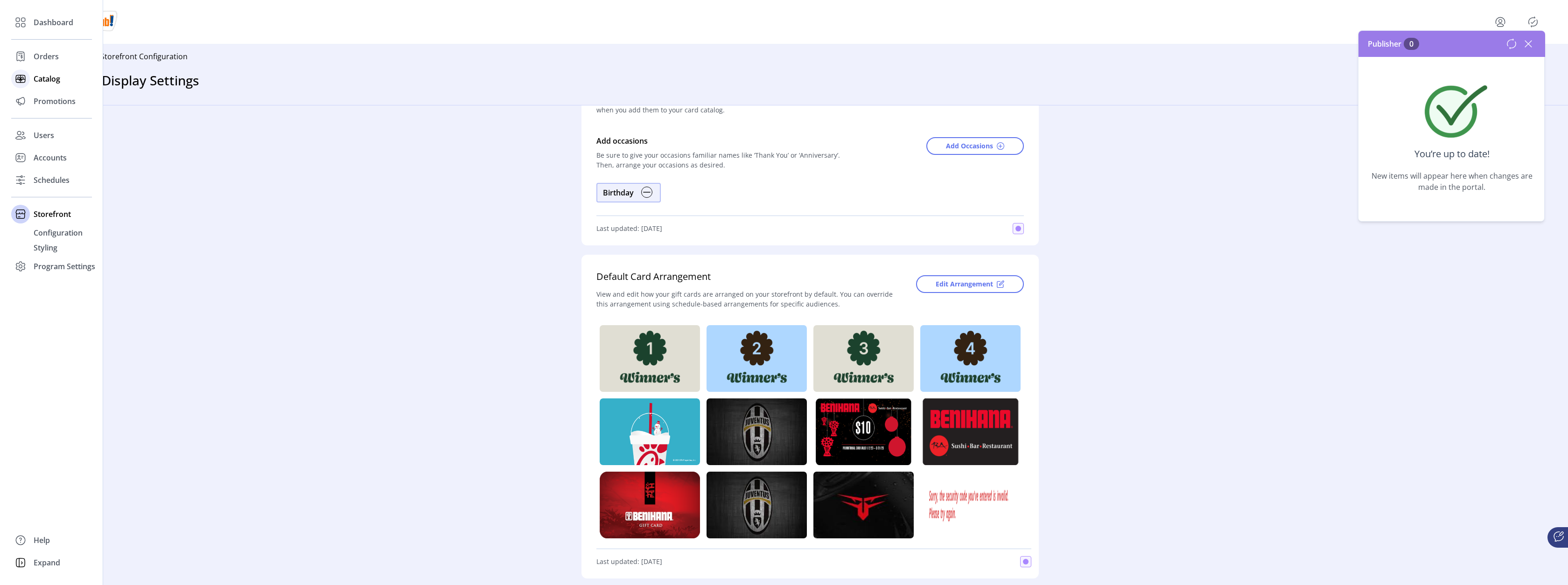
click at [35, 77] on span "Catalog" at bounding box center [47, 79] width 26 height 12
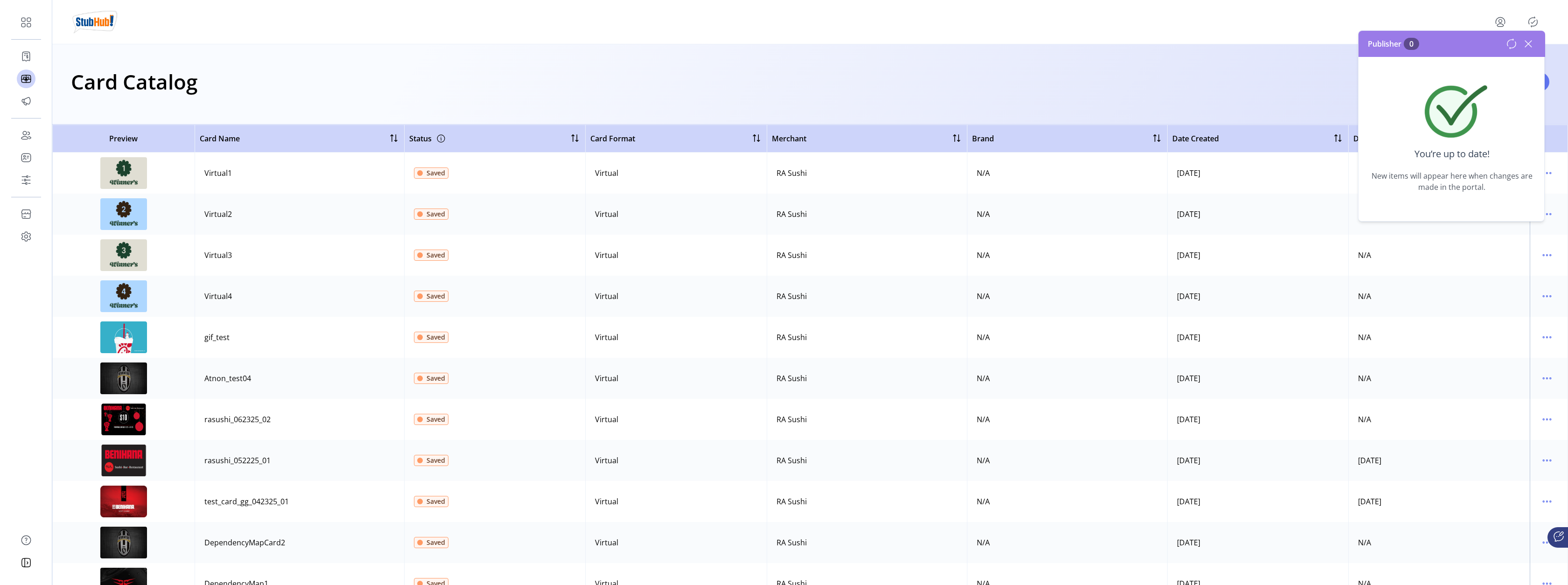
click at [1526, 43] on icon at bounding box center [1529, 44] width 15 height 15
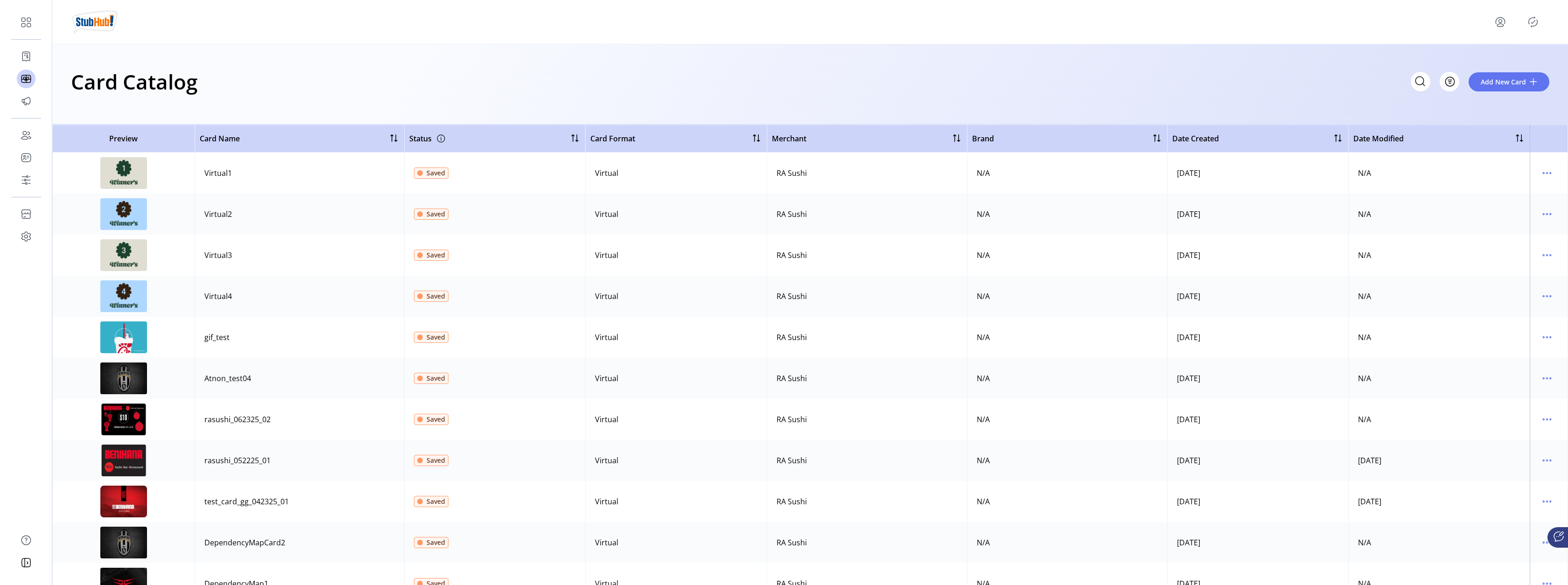
click at [1533, 21] on icon "Publisher Panel" at bounding box center [1533, 22] width 15 height 15
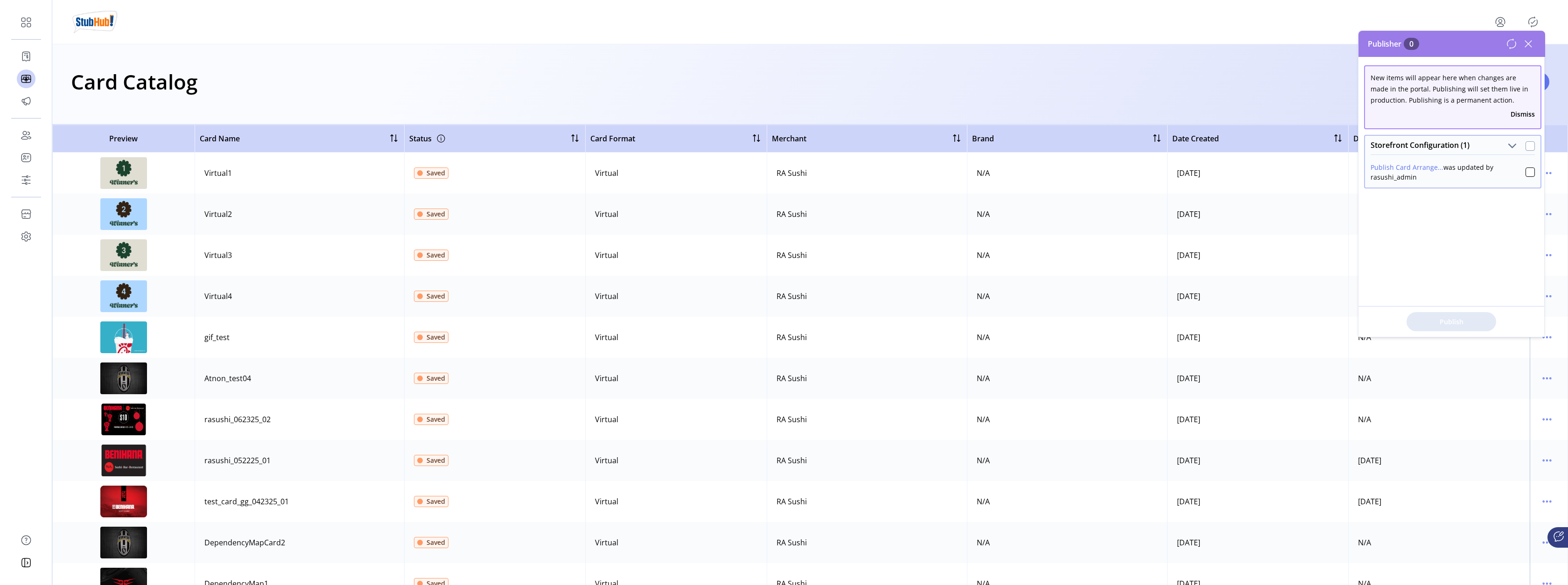
click at [1525, 148] on div at bounding box center [1529, 145] width 9 height 9
click at [1443, 323] on span "Publish 1 Items" at bounding box center [1450, 321] width 65 height 10
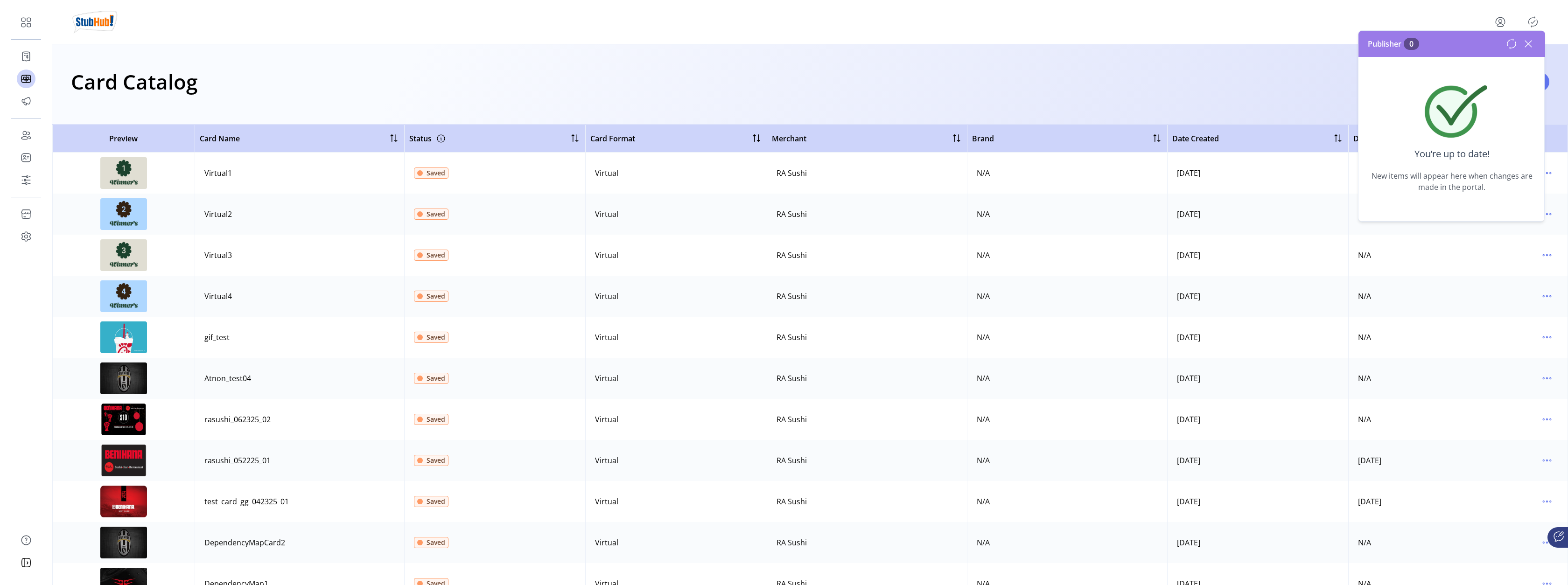
click at [1532, 38] on icon at bounding box center [1529, 44] width 15 height 15
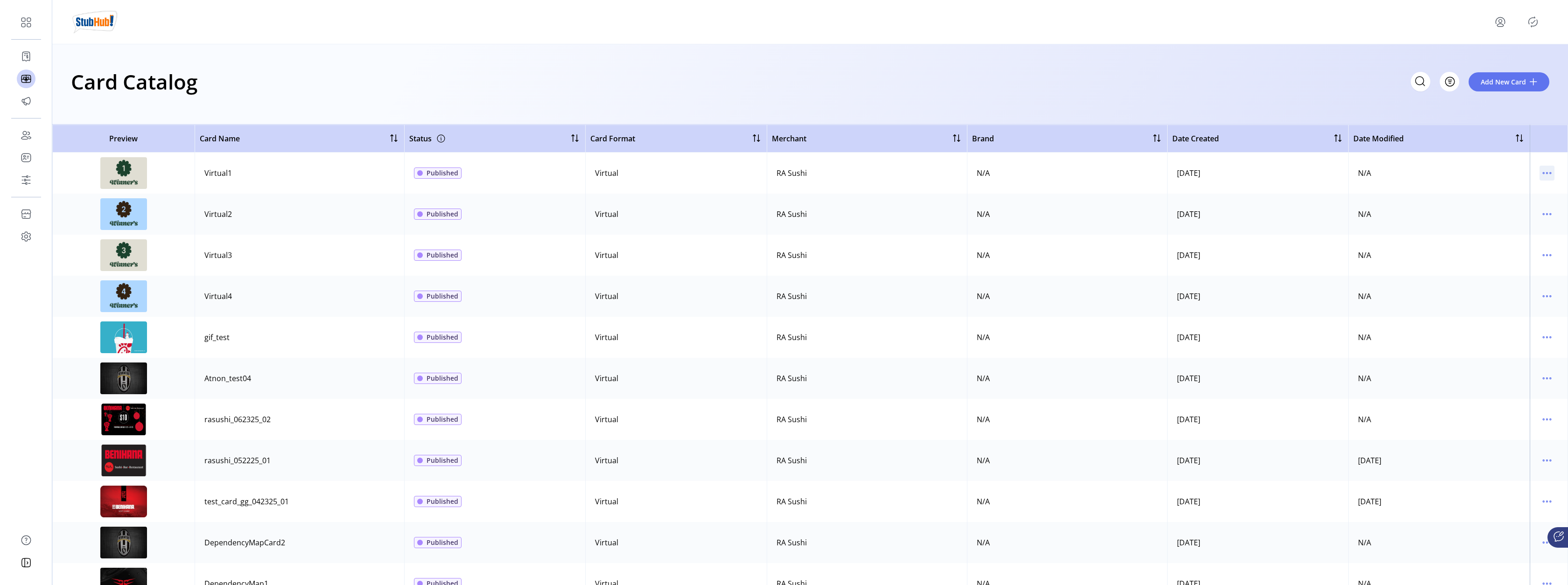
click at [1539, 173] on icon "menu" at bounding box center [1547, 173] width 15 height 15
click at [1485, 202] on span "Edit Details" at bounding box center [1503, 205] width 77 height 7
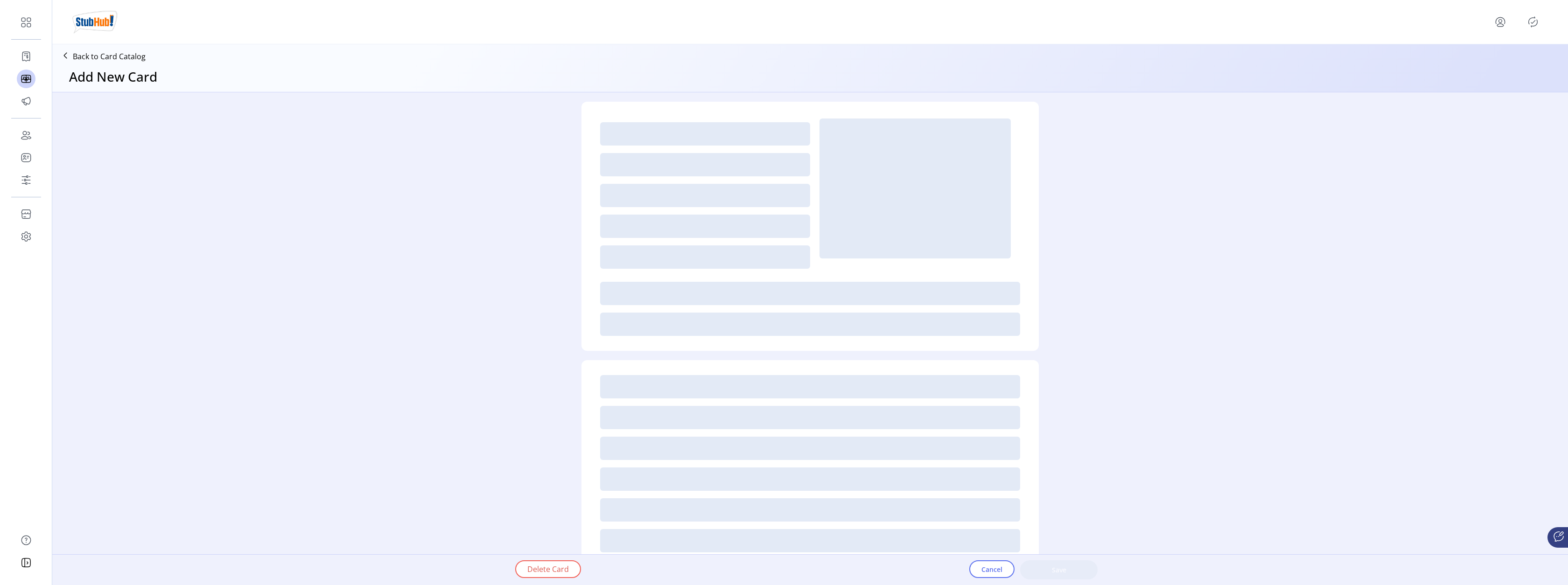
type textarea "**********"
type input "*"
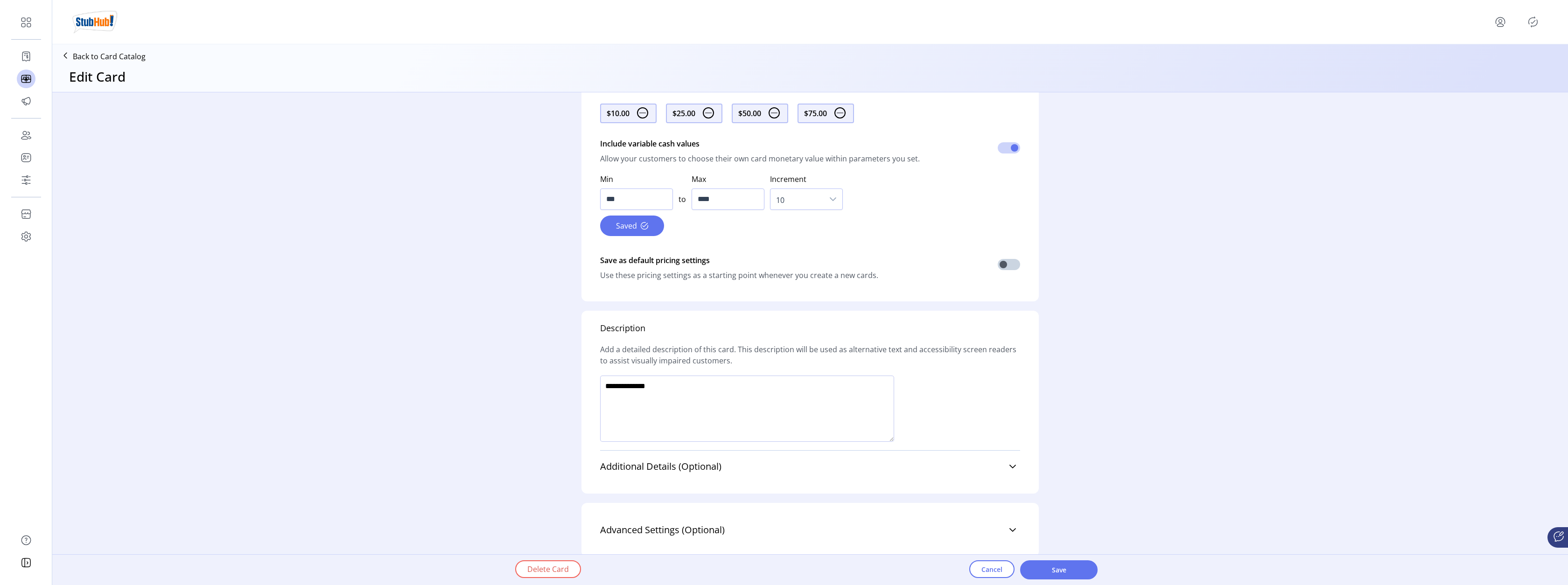
scroll to position [515, 0]
click at [988, 561] on button "Cancel" at bounding box center [992, 569] width 45 height 18
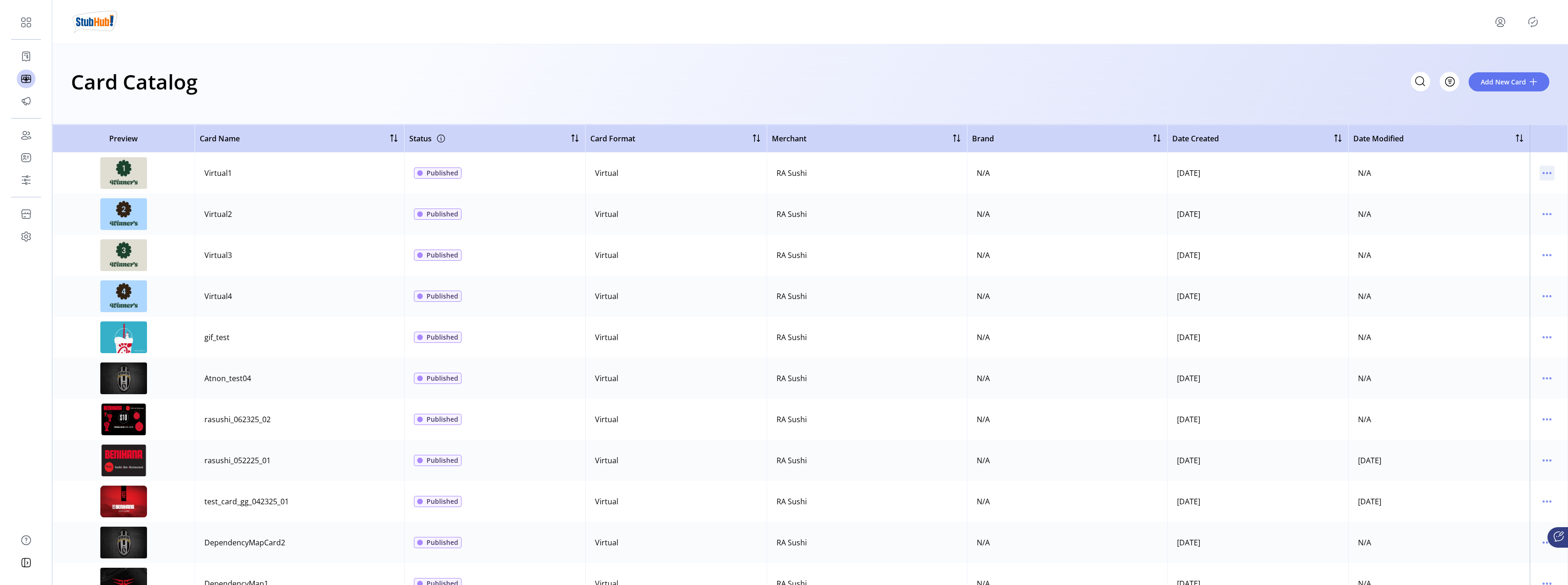
click at [1543, 171] on icon "menu" at bounding box center [1547, 173] width 15 height 15
click at [1507, 191] on span "View Details" at bounding box center [1503, 191] width 77 height 7
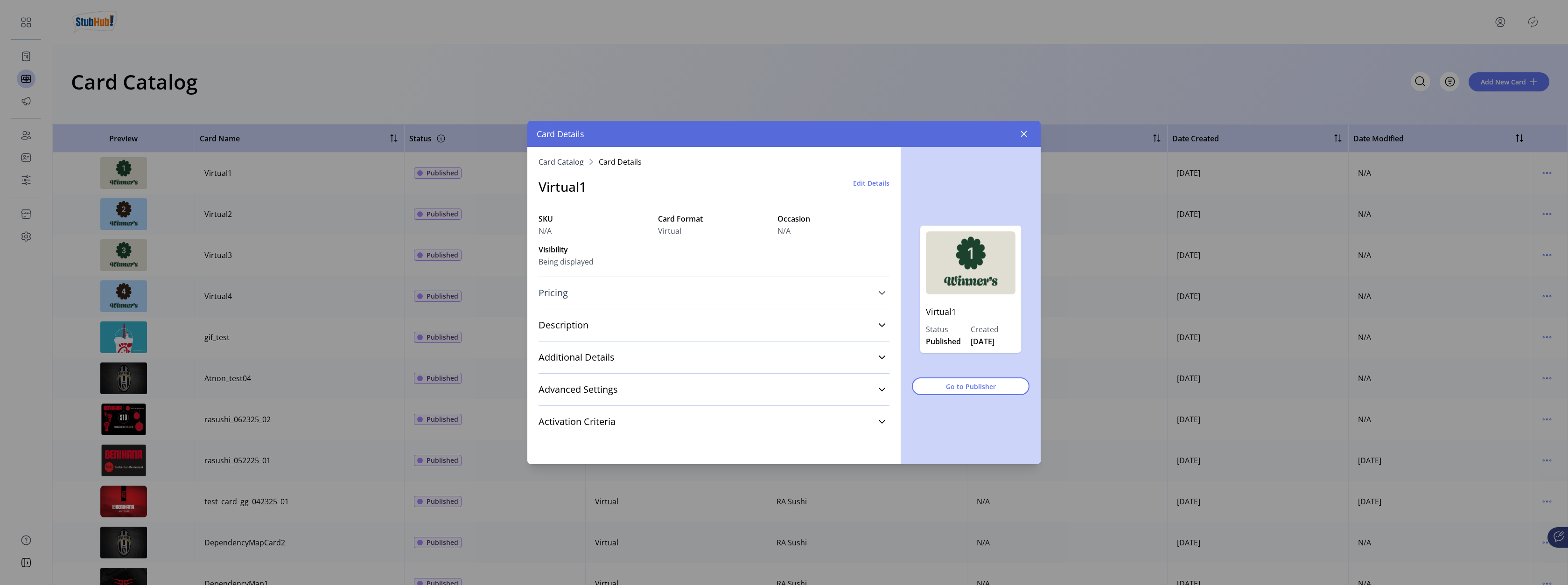
click at [718, 288] on link "Pricing" at bounding box center [714, 292] width 351 height 21
click at [702, 364] on link "Description" at bounding box center [714, 359] width 351 height 21
click at [702, 363] on link "Additional Details" at bounding box center [714, 363] width 351 height 21
click at [693, 387] on link "Advanced Settings" at bounding box center [714, 395] width 351 height 21
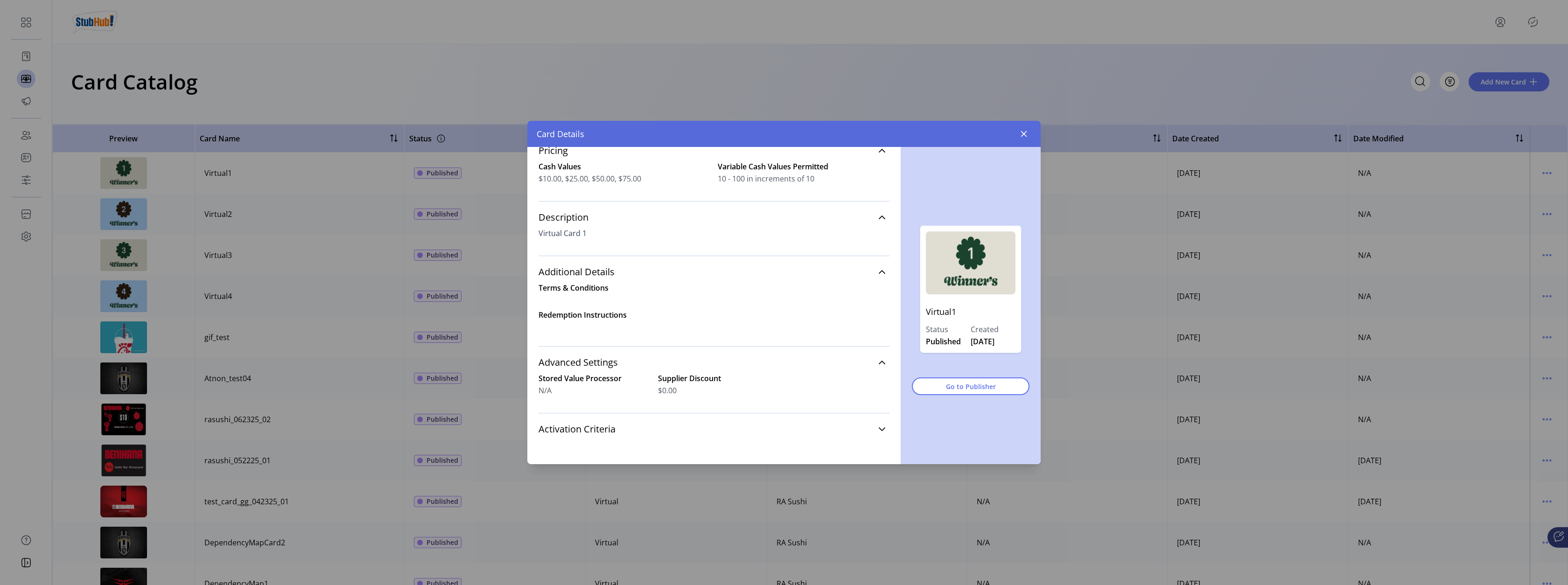
scroll to position [144, 0]
click at [694, 433] on link "Activation Criteria" at bounding box center [714, 427] width 351 height 21
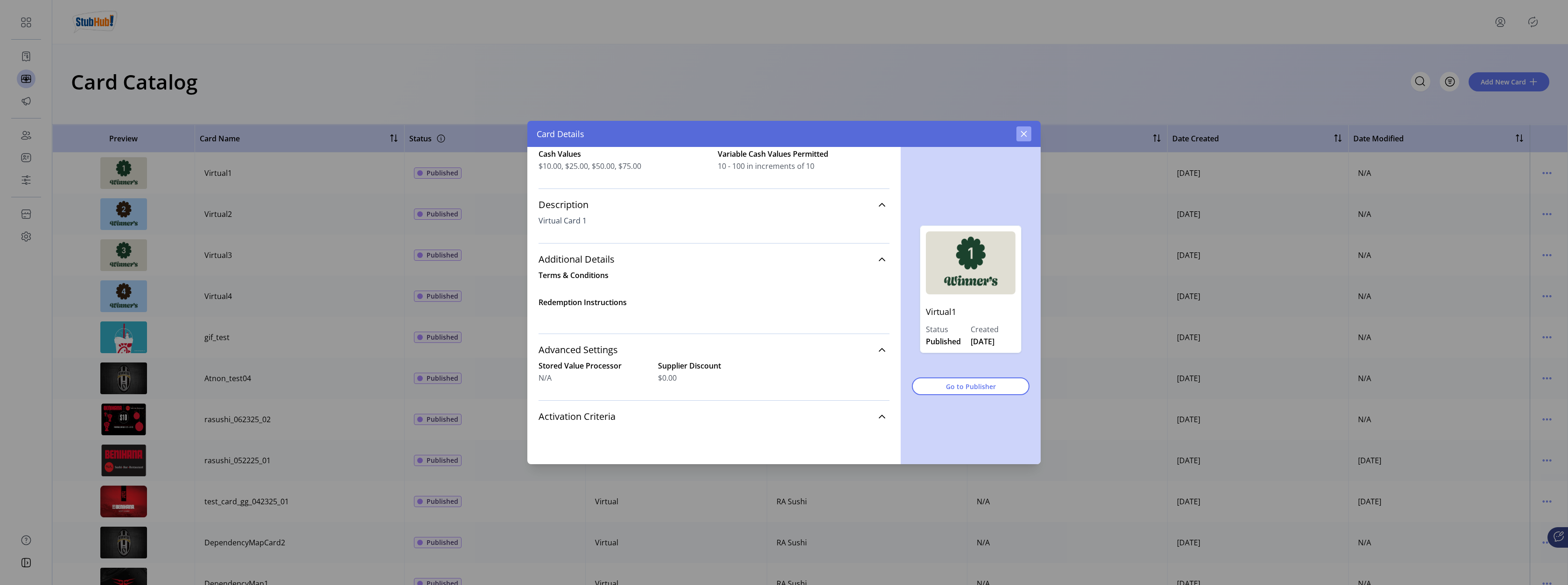
click at [1027, 130] on button "button" at bounding box center [1024, 134] width 15 height 15
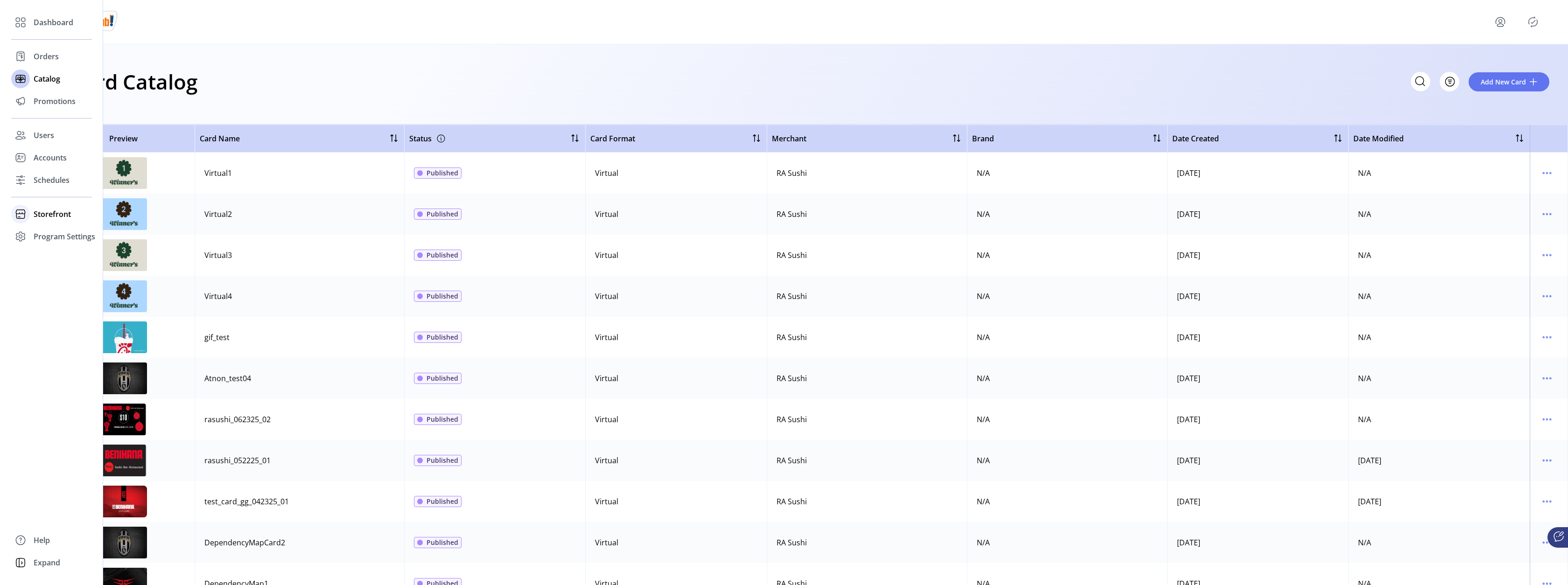
click at [30, 214] on div "Storefront" at bounding box center [52, 214] width 81 height 22
click at [62, 233] on span "Configuration" at bounding box center [58, 233] width 49 height 12
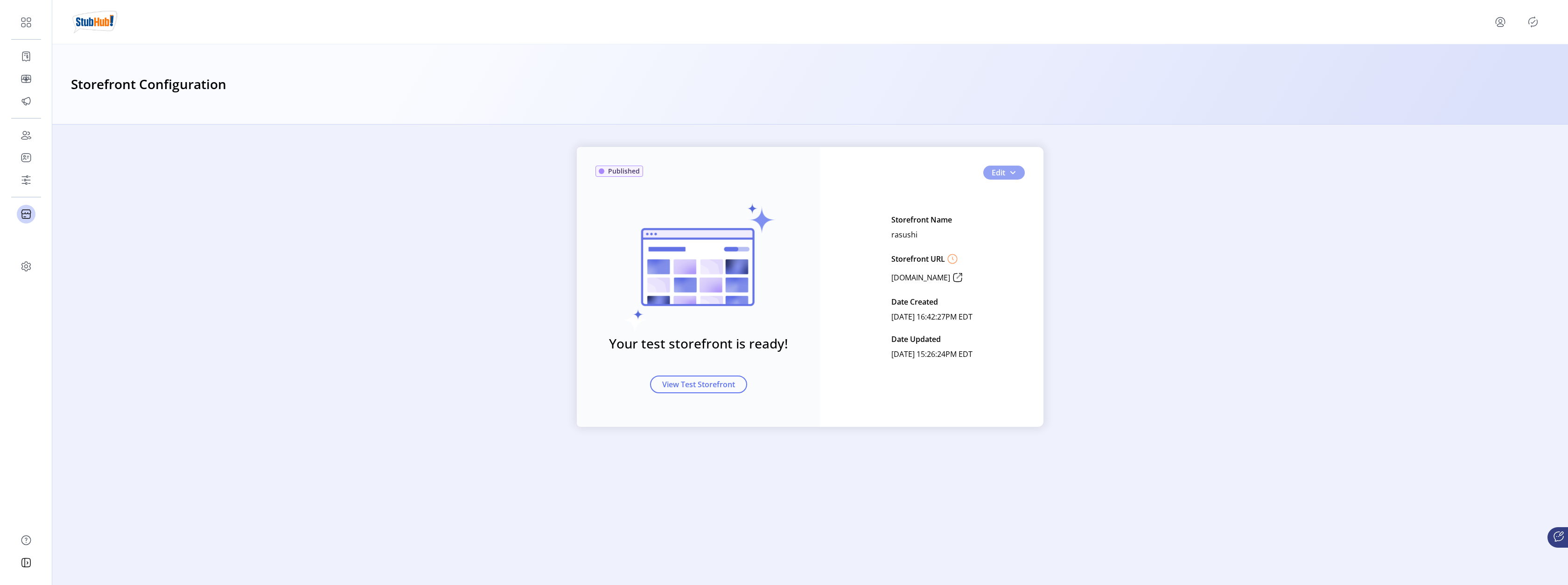
click at [1015, 172] on span "button" at bounding box center [1012, 172] width 7 height 7
click at [999, 198] on link "Card Display Settings" at bounding box center [1034, 205] width 98 height 15
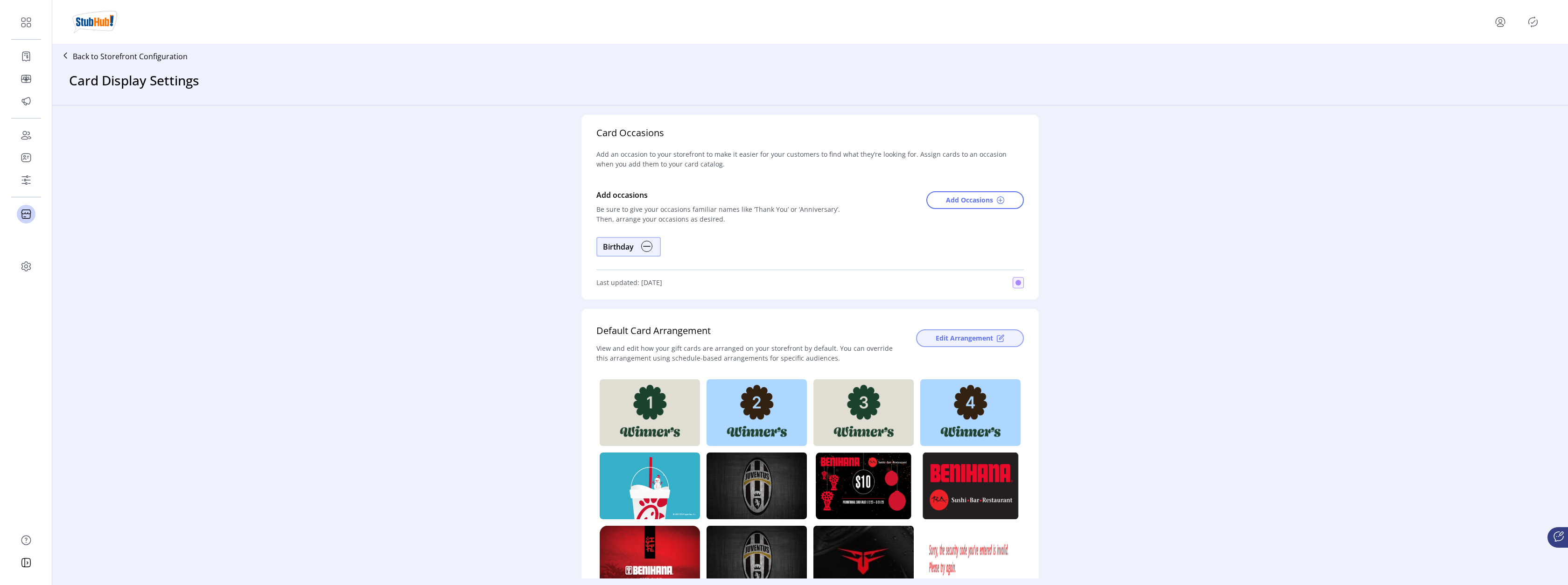
click at [964, 341] on span "Edit Arrangement" at bounding box center [964, 338] width 58 height 10
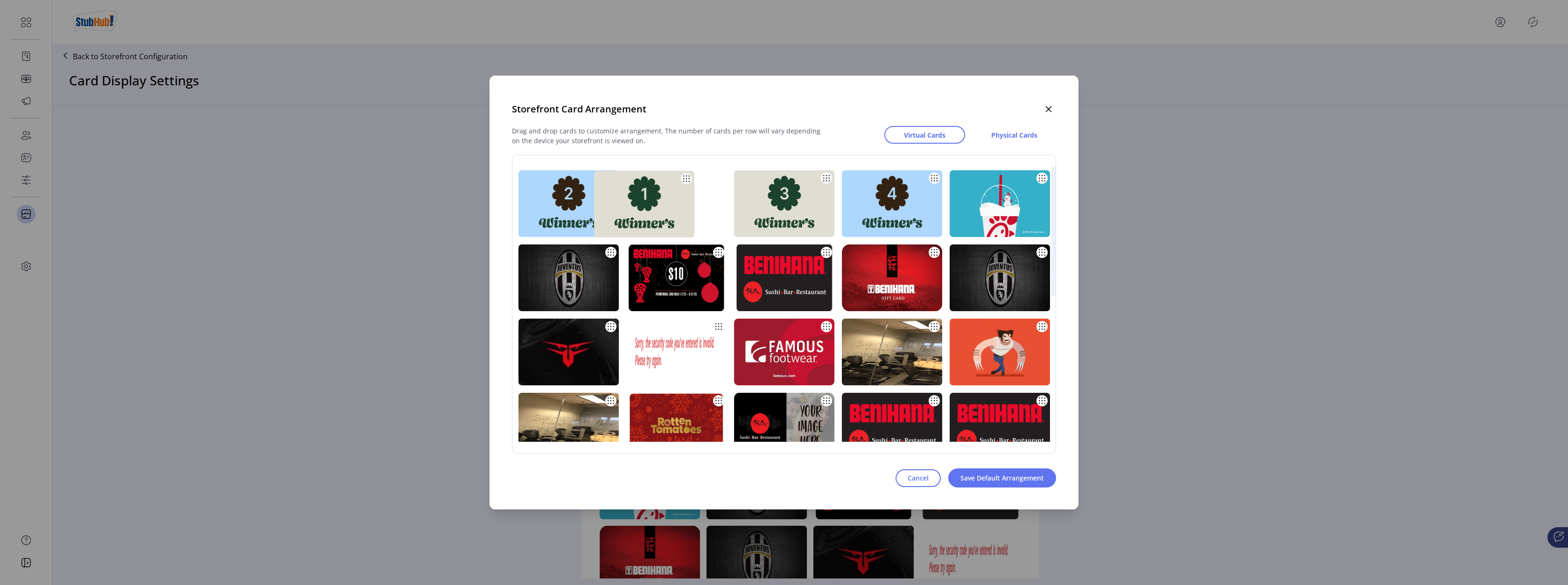
drag, startPoint x: 604, startPoint y: 198, endPoint x: 679, endPoint y: 199, distance: 75.0
click at [679, 199] on img at bounding box center [644, 204] width 100 height 67
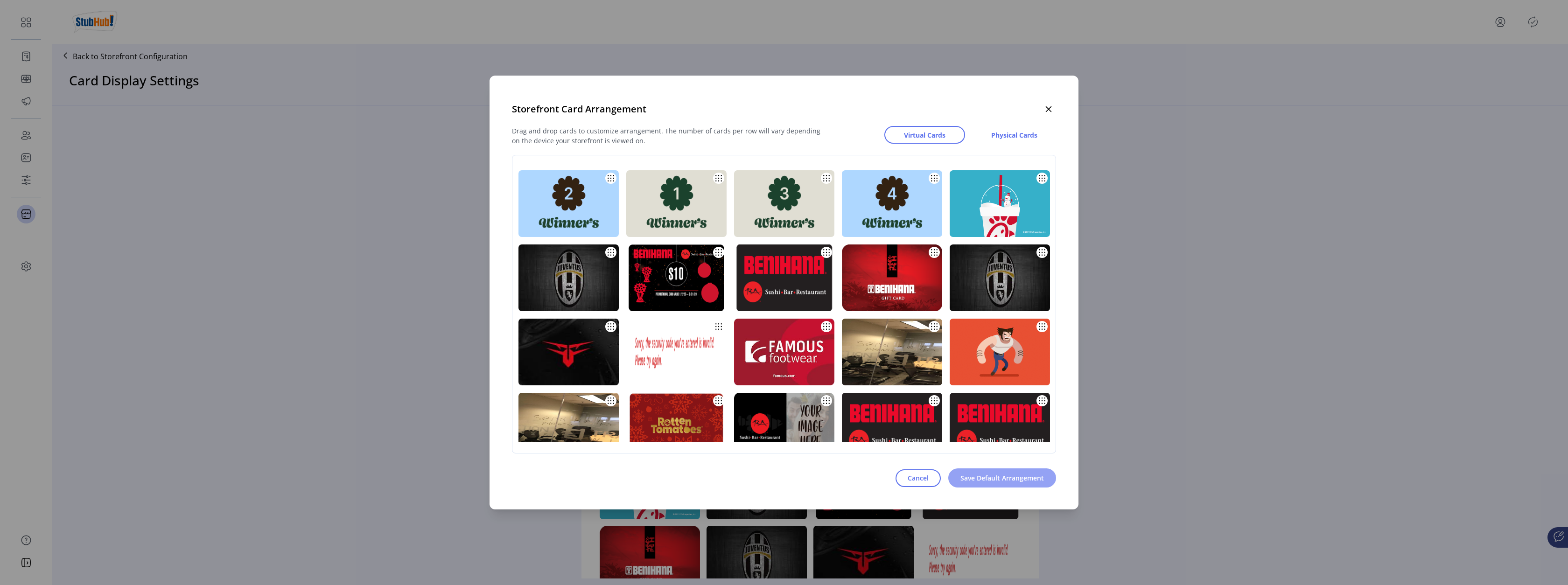
click at [989, 478] on span "Save Default Arrangement" at bounding box center [1002, 477] width 84 height 10
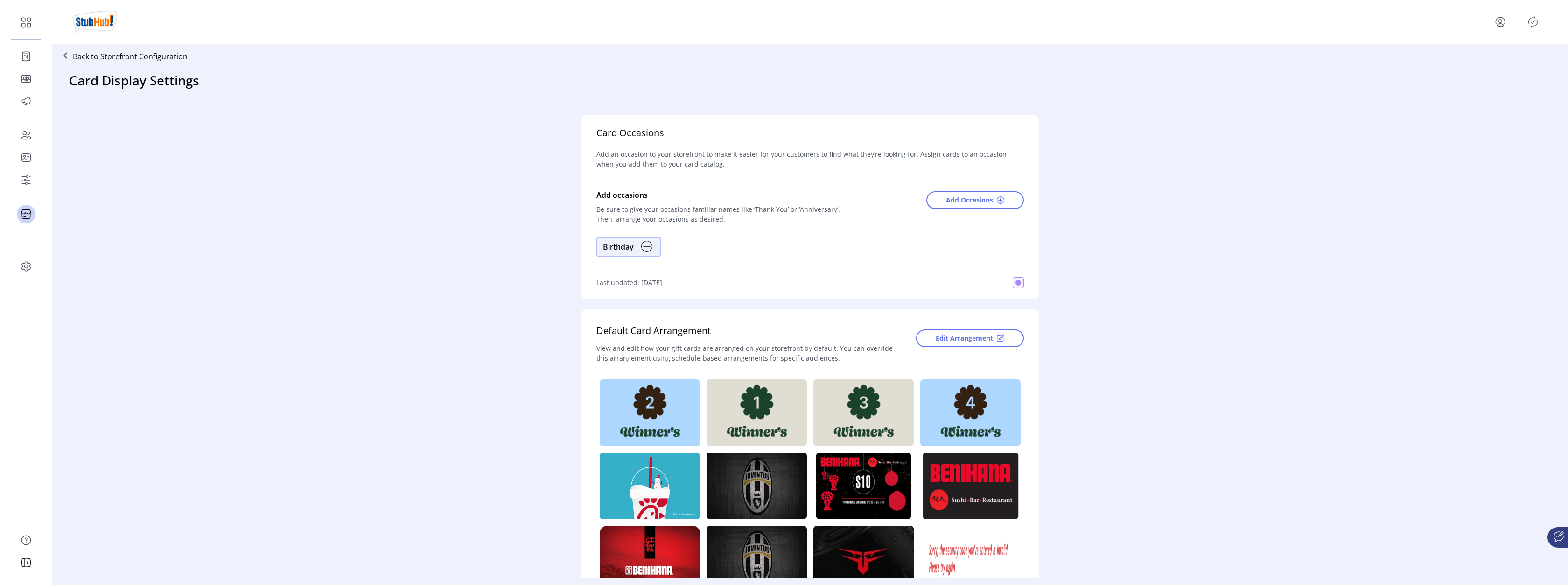
click at [1531, 22] on icon "Publisher Panel" at bounding box center [1533, 22] width 15 height 15
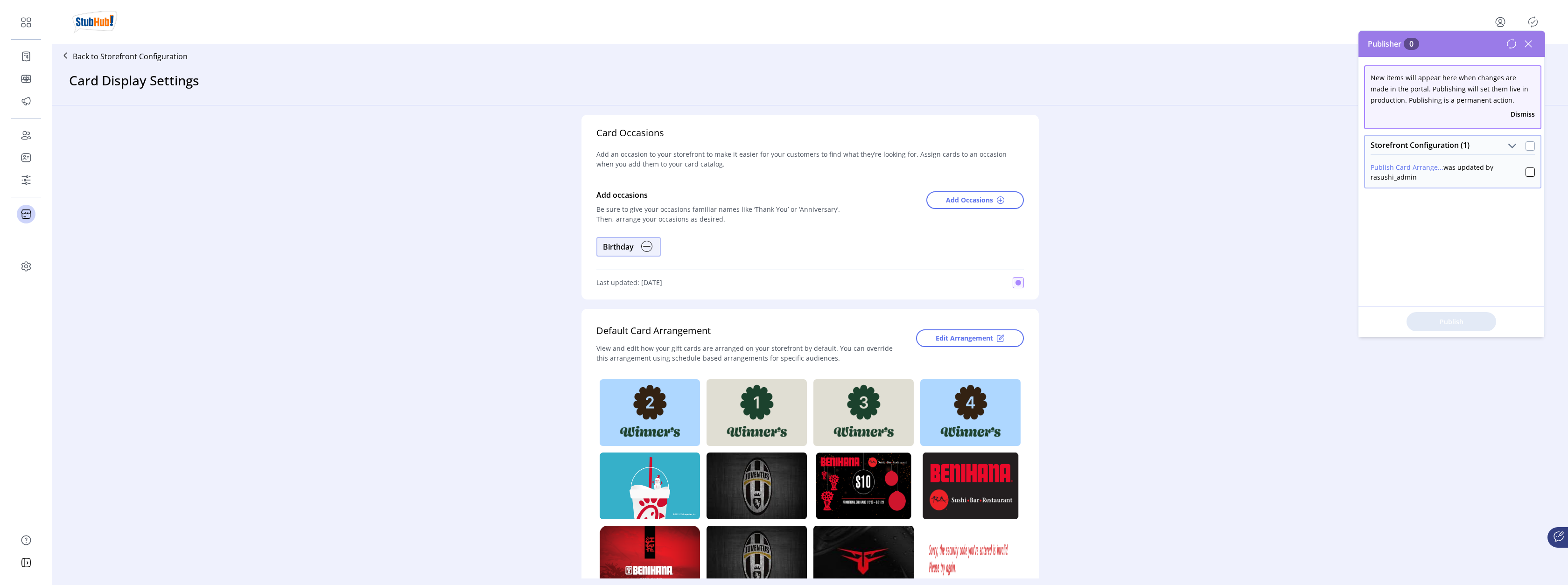
click at [1528, 146] on div at bounding box center [1529, 145] width 9 height 9
click at [1447, 322] on span "Publish 1 Items" at bounding box center [1450, 321] width 65 height 10
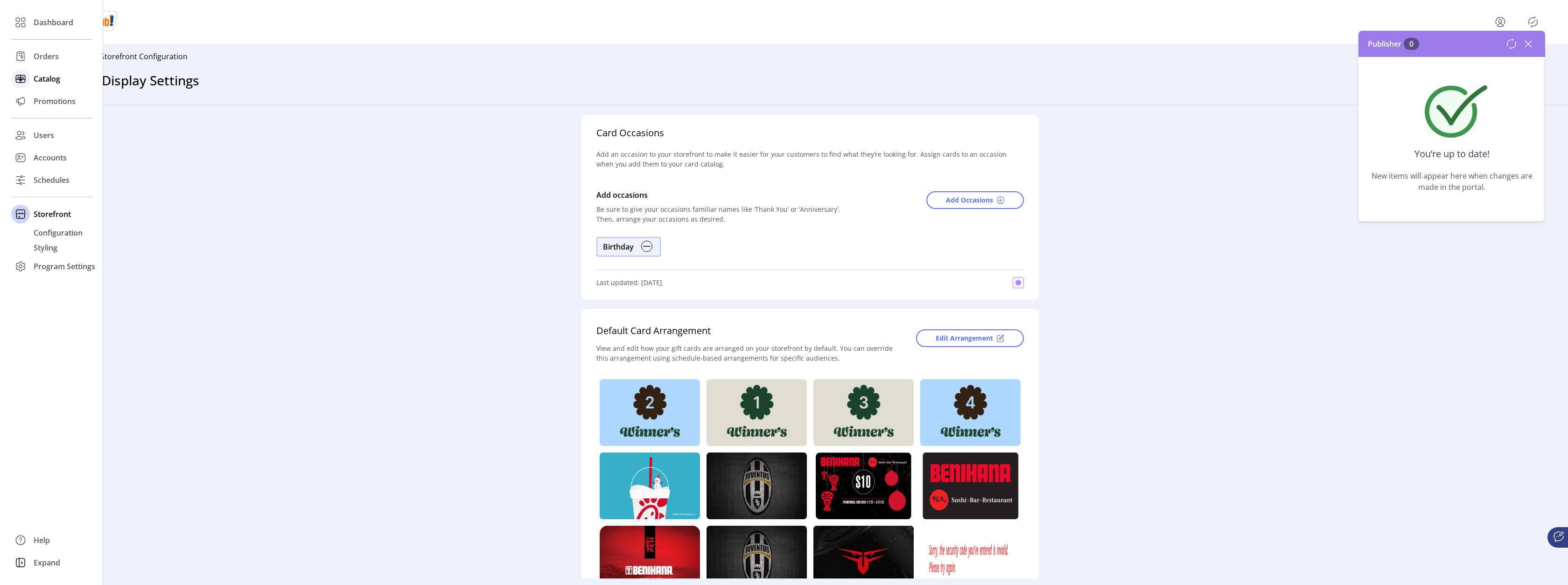
click at [27, 79] on icon at bounding box center [21, 79] width 15 height 15
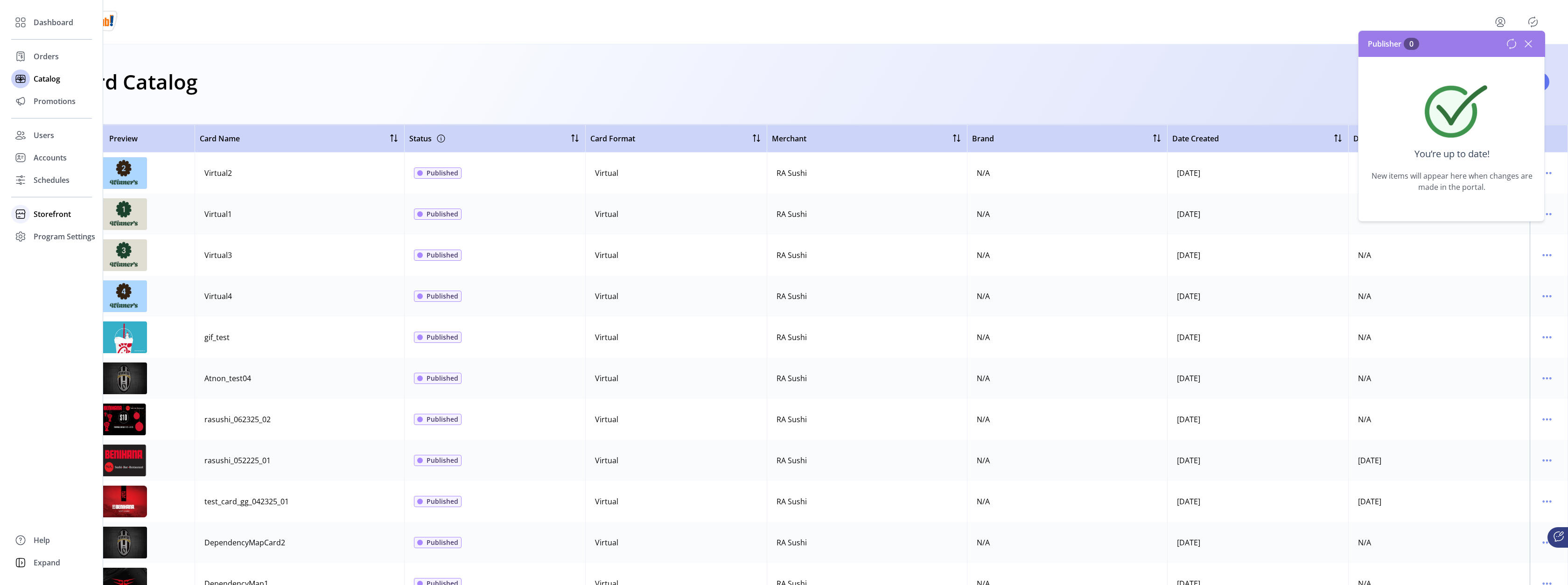
click at [28, 213] on div at bounding box center [21, 214] width 19 height 19
click at [46, 230] on span "Configuration" at bounding box center [58, 233] width 49 height 12
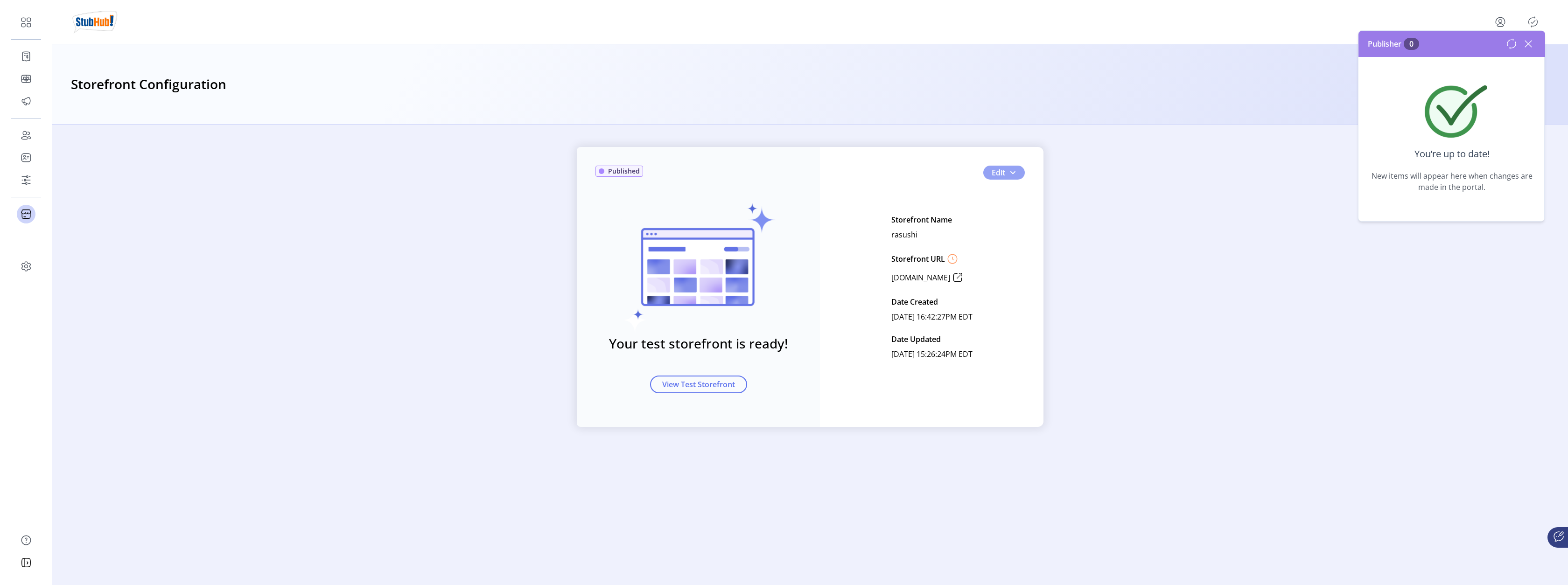
click at [1006, 176] on button "Edit" at bounding box center [1004, 172] width 42 height 14
click at [1014, 207] on span "Card Display Settings" at bounding box center [1034, 205] width 87 height 7
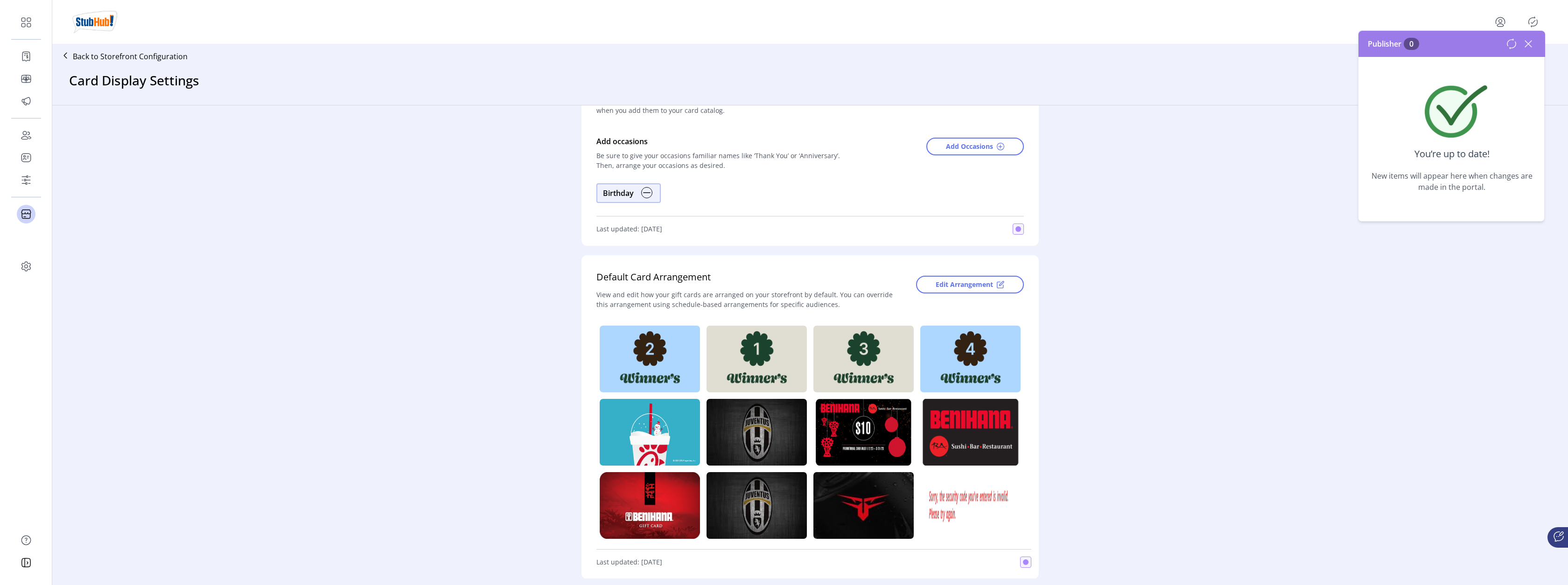
scroll to position [54, 0]
click at [266, 145] on div "Card Occasions Add an occasion to your storefront to make it easier for your cu…" at bounding box center [810, 341] width 1515 height 472
click at [962, 286] on span "Edit Arrangement" at bounding box center [964, 283] width 58 height 10
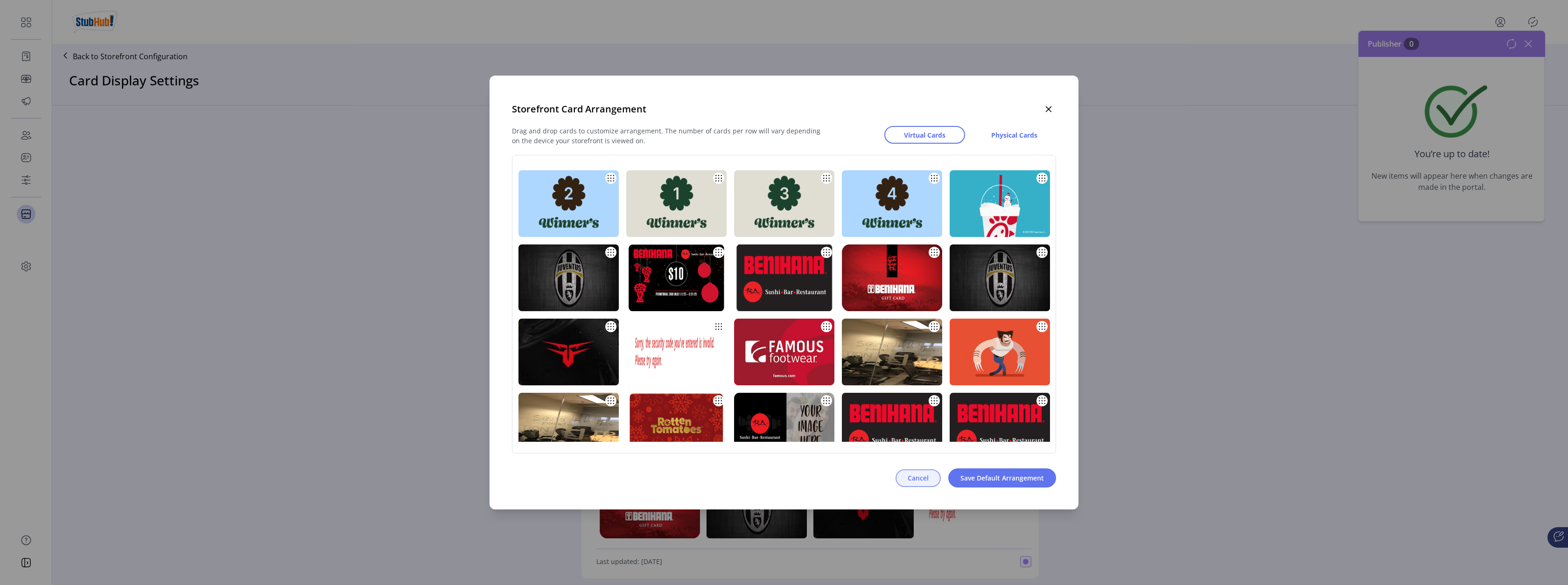
click at [916, 476] on span "Cancel" at bounding box center [918, 477] width 21 height 10
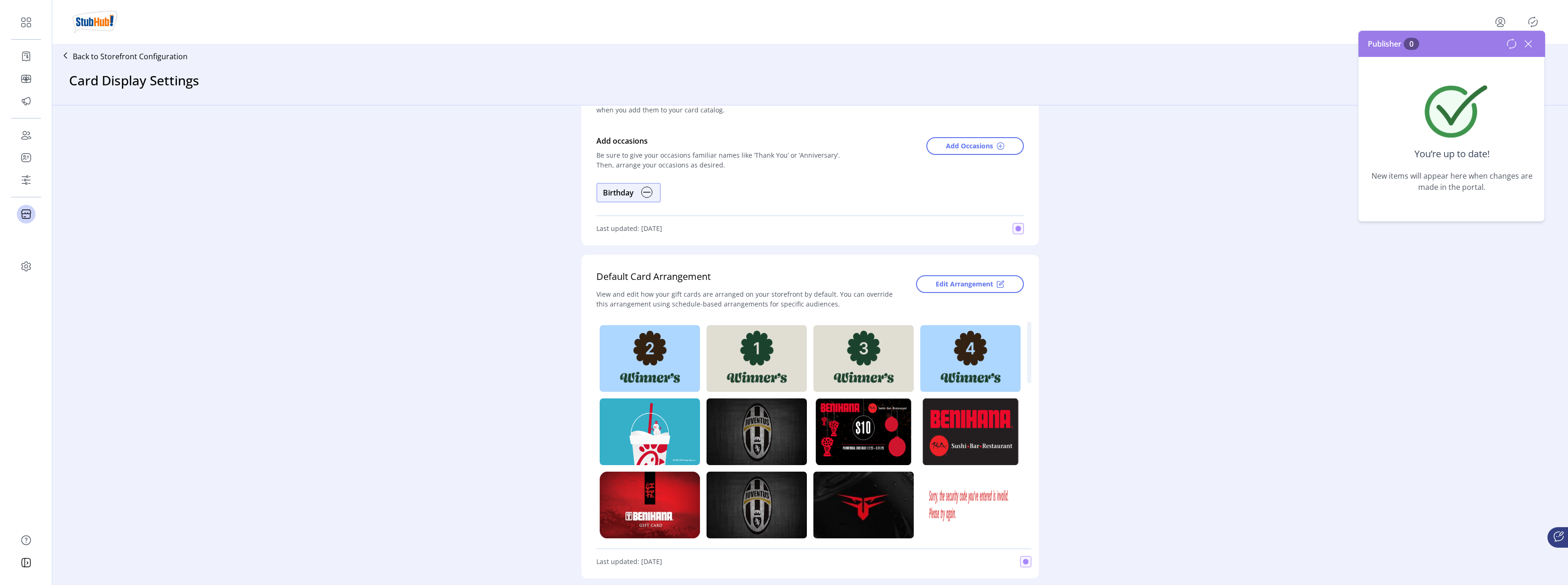
drag, startPoint x: 637, startPoint y: 362, endPoint x: 726, endPoint y: 365, distance: 89.1
click at [945, 286] on span "Edit Arrangement" at bounding box center [964, 283] width 58 height 10
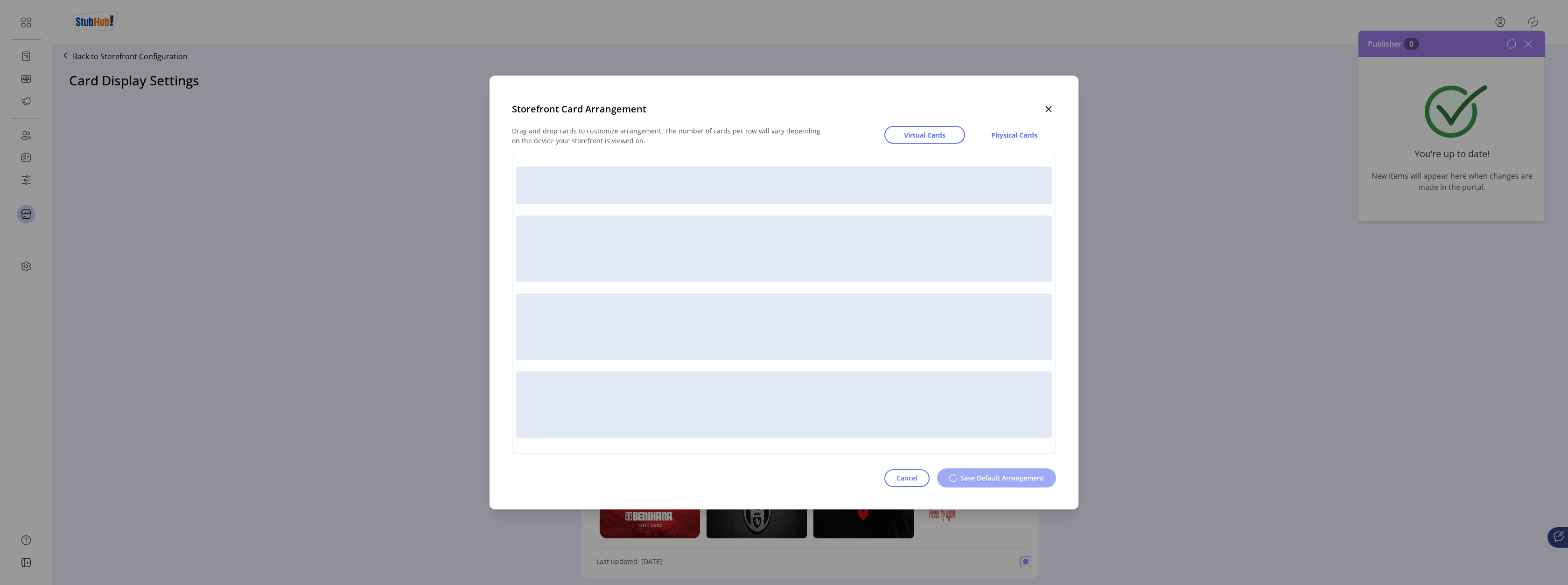
scroll to position [33, 0]
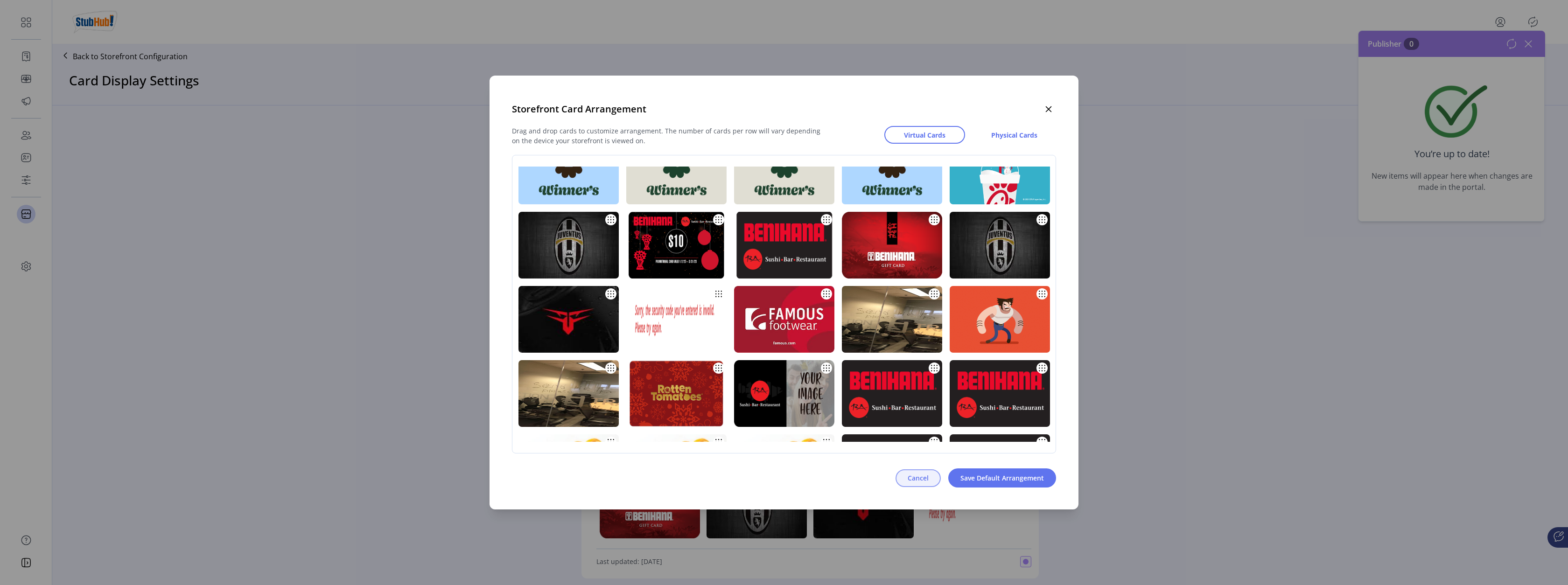
click at [912, 481] on span "Cancel" at bounding box center [918, 477] width 21 height 10
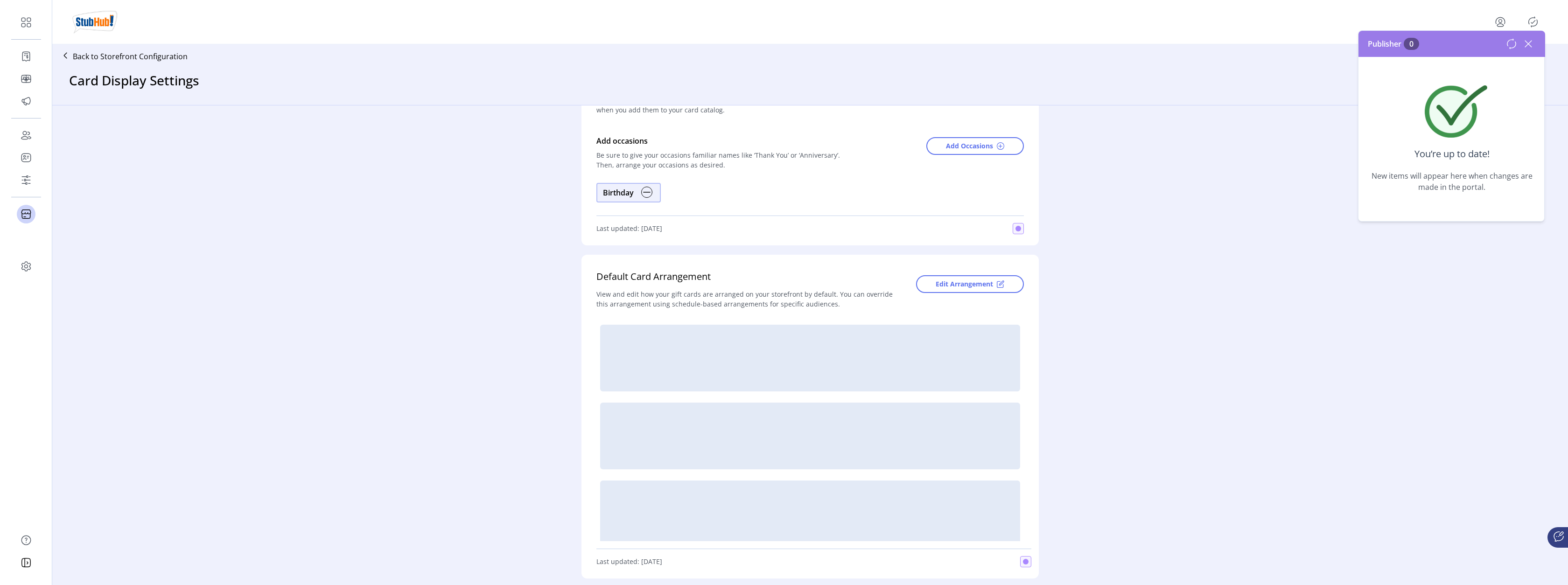
scroll to position [0, 0]
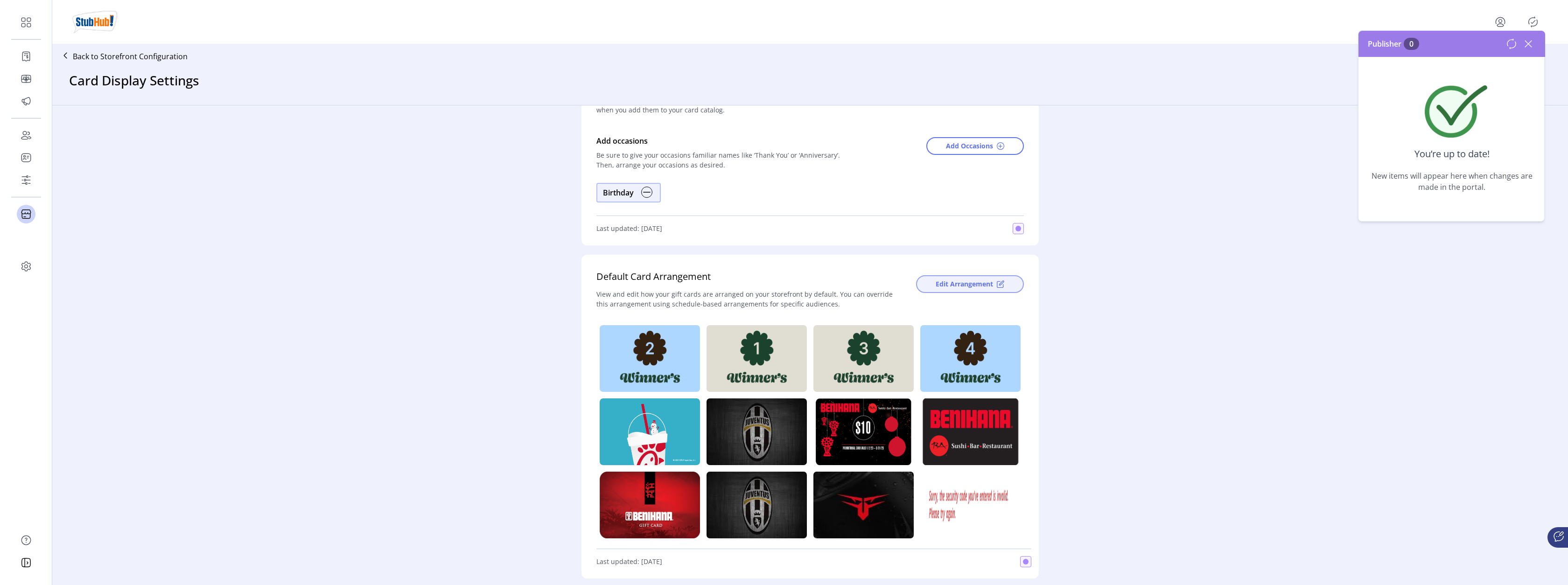
click at [947, 282] on span "Edit Arrangement" at bounding box center [964, 283] width 58 height 10
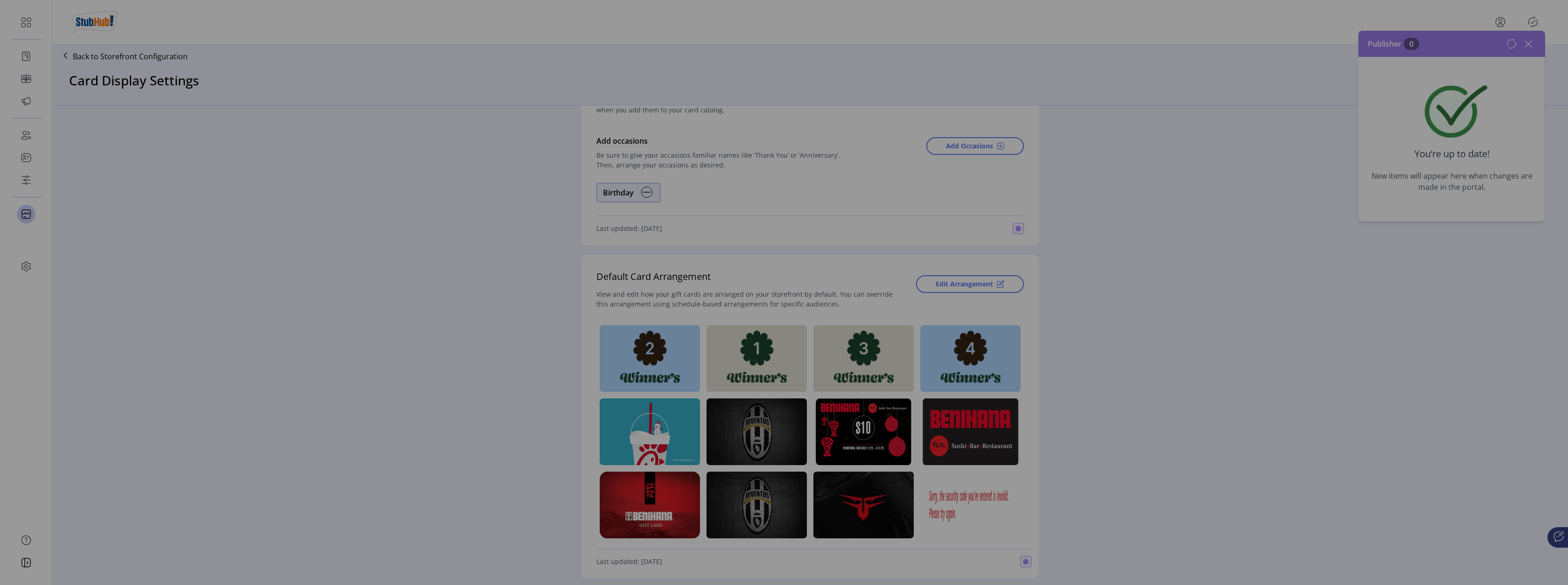
click at [1531, 44] on div "Storefront Card Arrangement Drag and drop cards to customize arrangement. The n…" at bounding box center [784, 292] width 1568 height 585
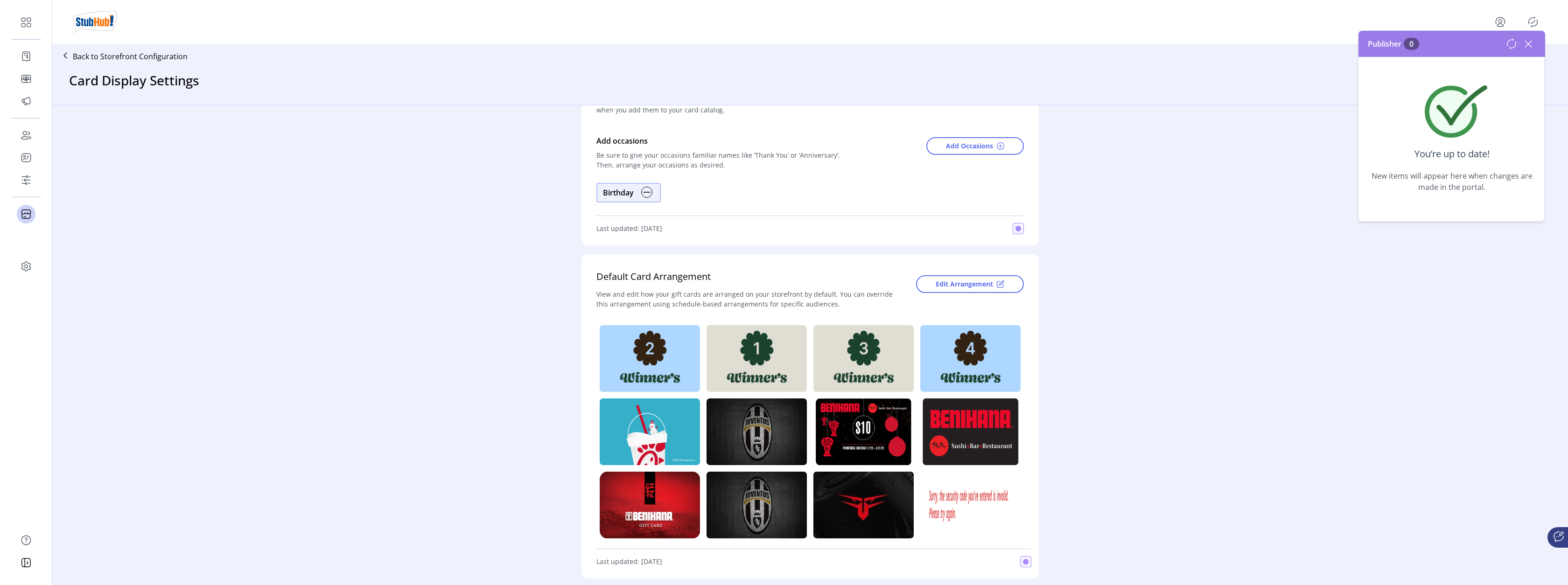
click at [1531, 44] on icon at bounding box center [1529, 44] width 15 height 15
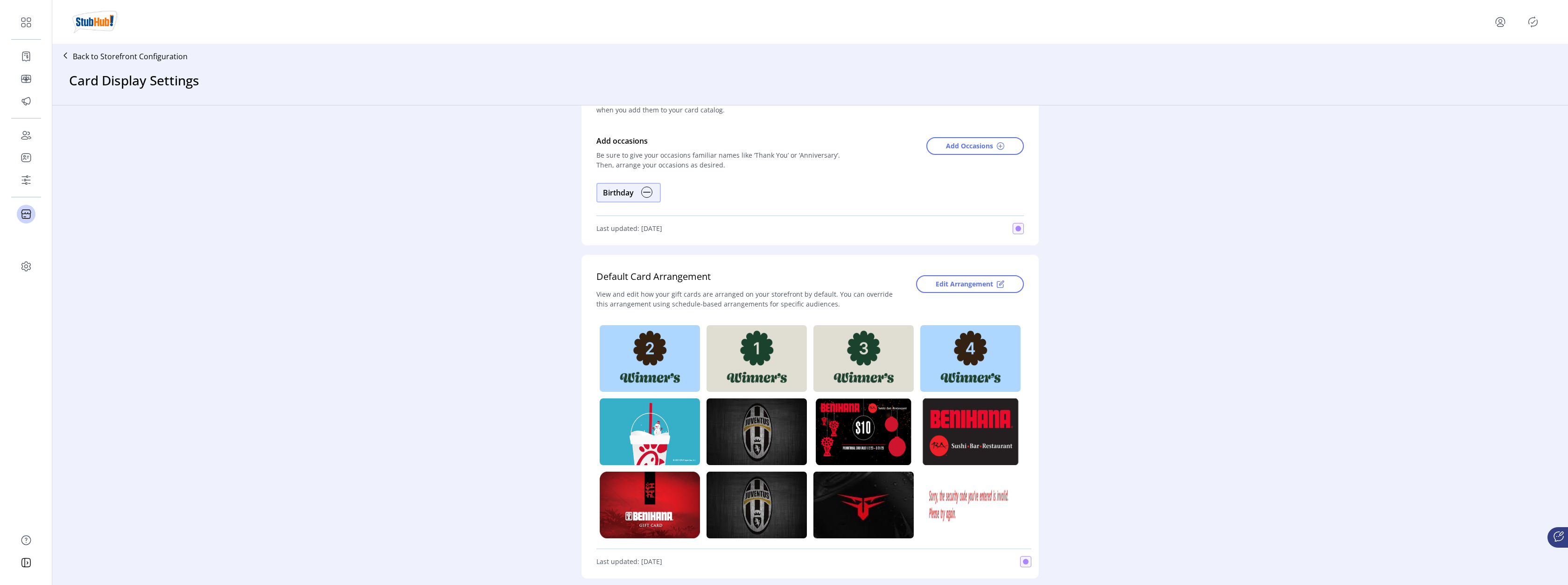
click at [218, 196] on div "Card Occasions Add an occasion to your storefront to make it easier for your cu…" at bounding box center [810, 341] width 1515 height 472
click at [457, 277] on div "Card Occasions Add an occasion to your storefront to make it easier for your cu…" at bounding box center [810, 341] width 1515 height 472
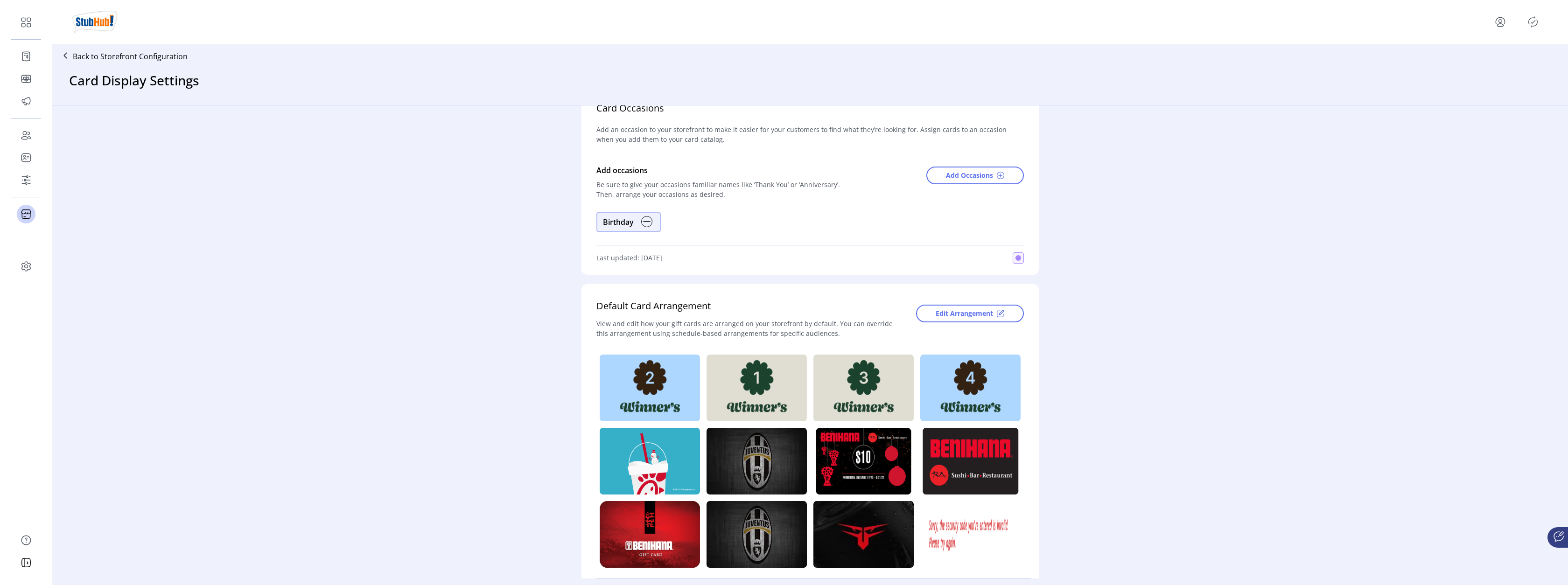
scroll to position [54, 0]
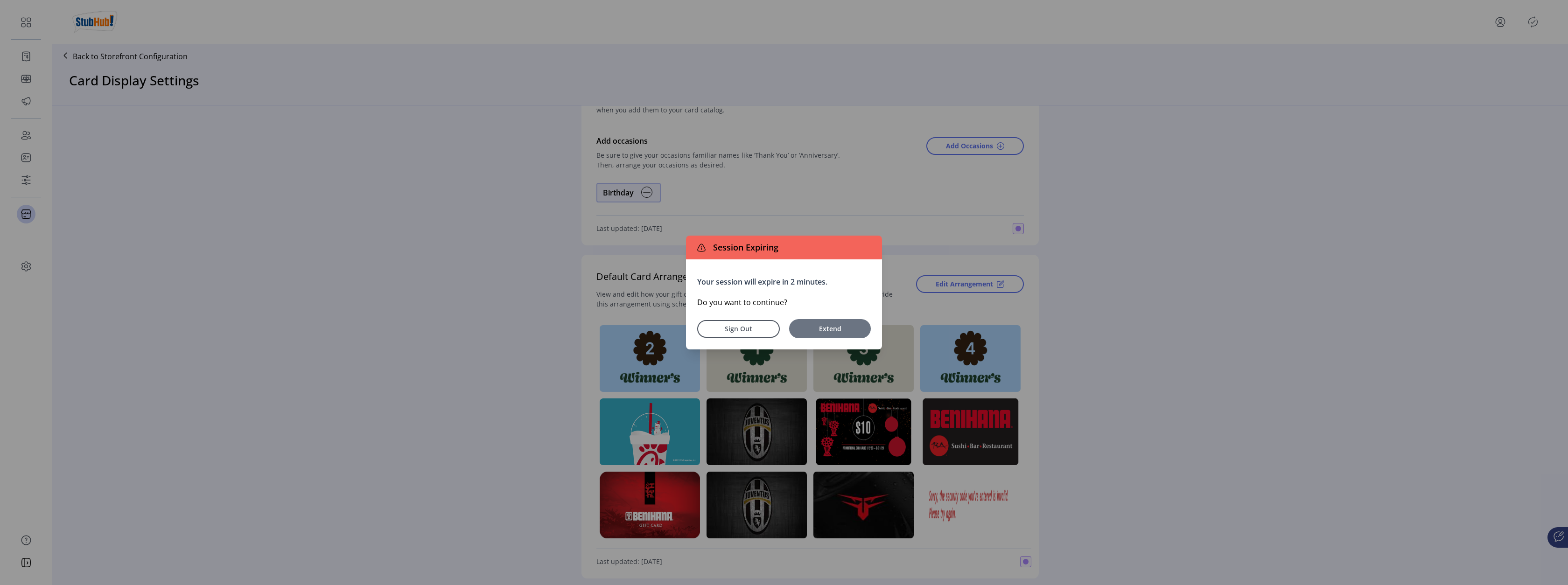
click at [817, 326] on span "Extend" at bounding box center [830, 329] width 72 height 10
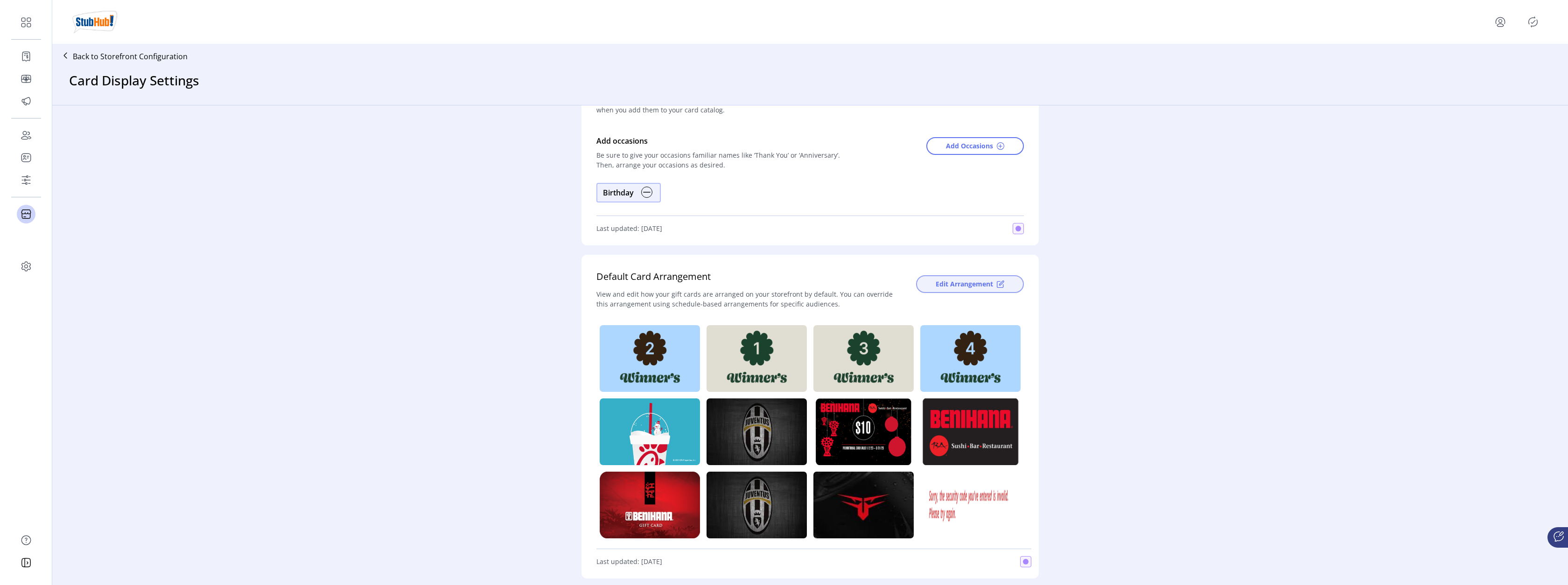
click at [960, 283] on span "Edit Arrangement" at bounding box center [964, 283] width 58 height 10
